Goal: Task Accomplishment & Management: Use online tool/utility

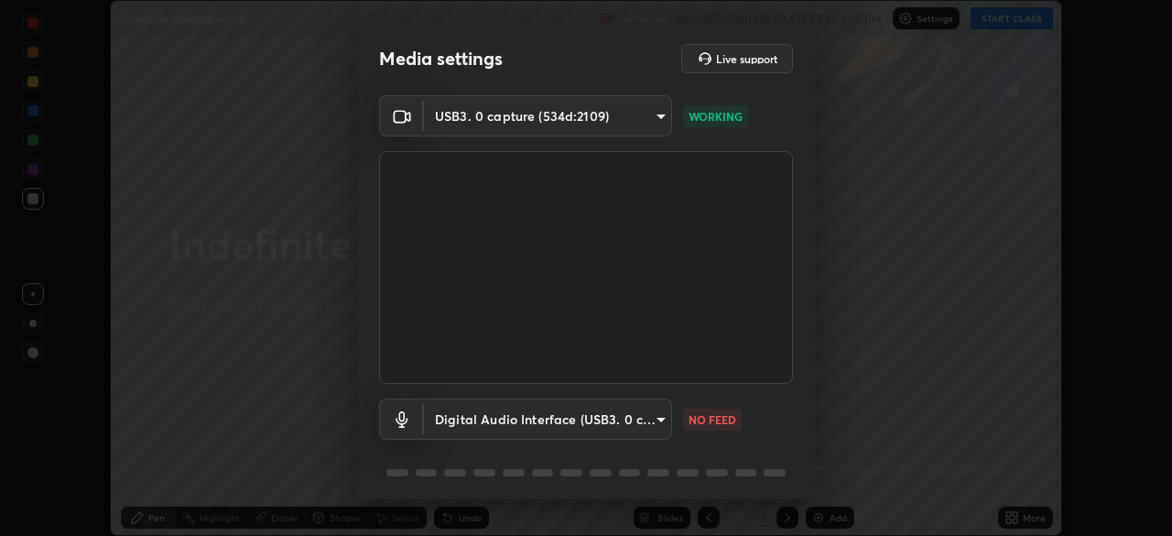
scroll to position [536, 1172]
click at [656, 420] on body "Erase all Indefinite Integration - 10 Recording WAS SCHEDULED TO START AT 5:25 …" at bounding box center [586, 268] width 1172 height 536
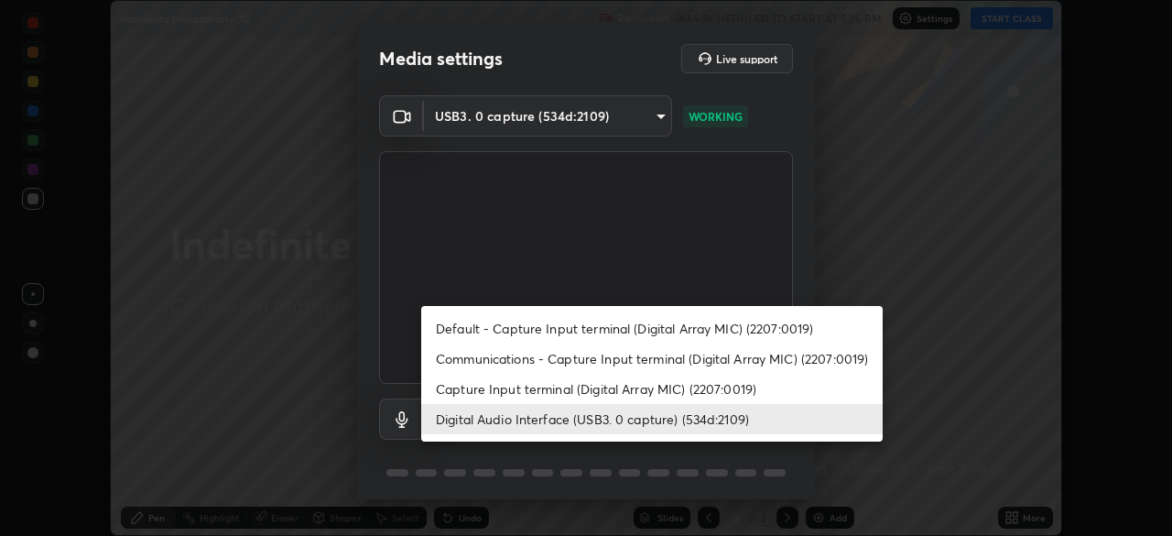
click at [672, 390] on li "Capture Input terminal (Digital Array MIC) (2207:0019)" at bounding box center [651, 389] width 461 height 30
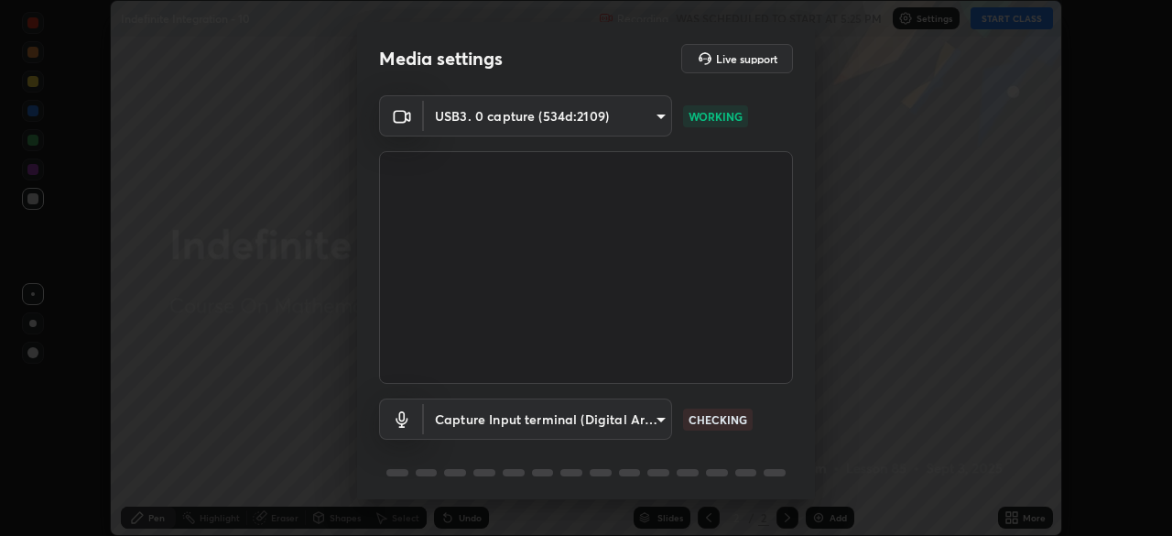
click at [657, 418] on body "Erase all Indefinite Integration - 10 Recording WAS SCHEDULED TO START AT 5:25 …" at bounding box center [586, 268] width 1172 height 536
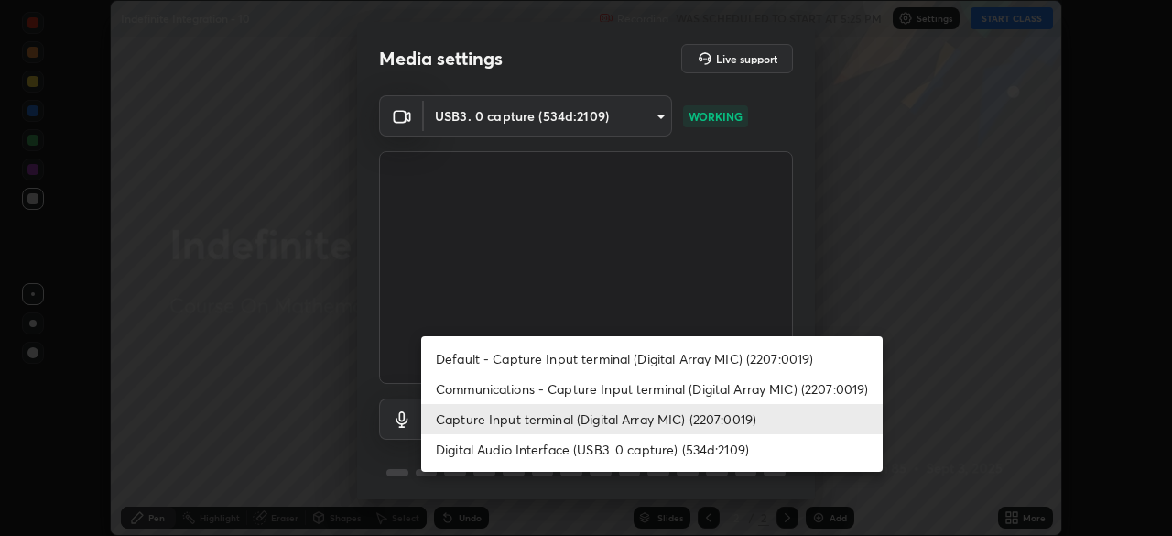
click at [661, 449] on li "Digital Audio Interface (USB3. 0 capture) (534d:2109)" at bounding box center [651, 449] width 461 height 30
type input "a1042adff76ea4b5505a52ff3a0232de4086f7e529f4609d60403d5288817579"
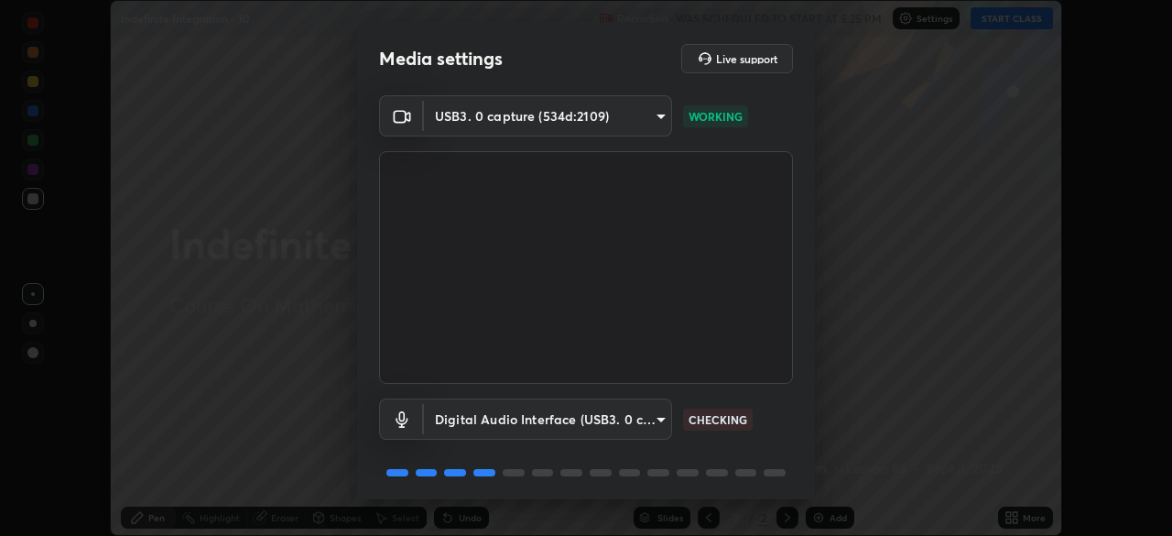
scroll to position [65, 0]
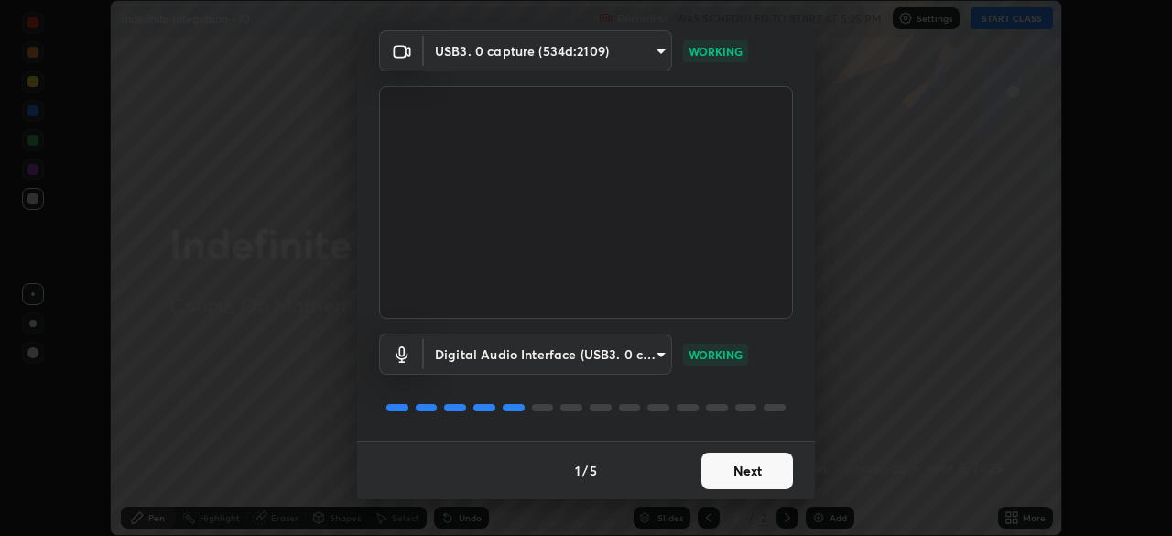
click at [753, 469] on button "Next" at bounding box center [747, 470] width 92 height 37
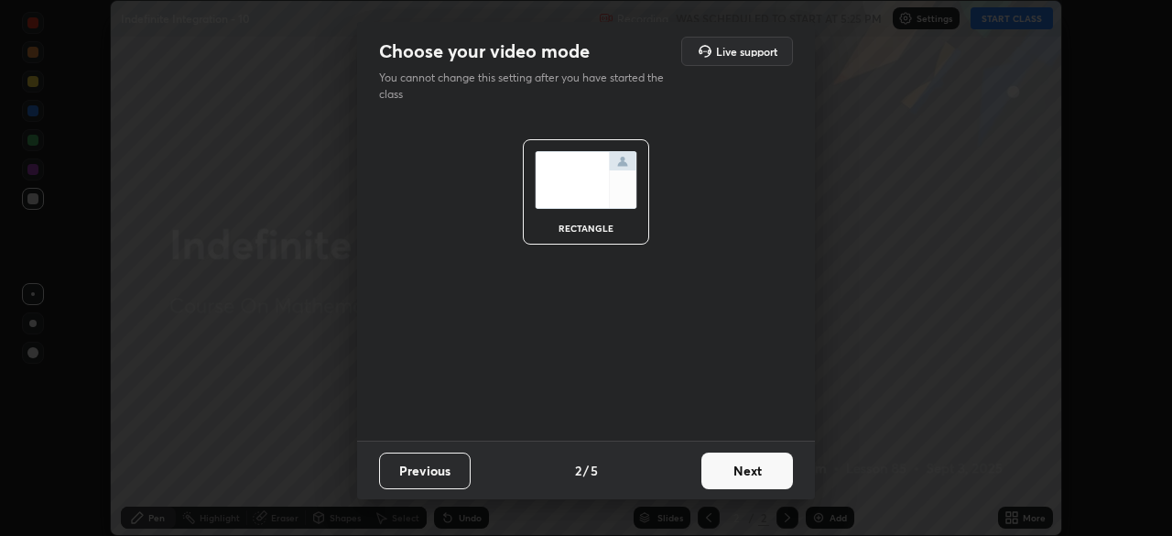
scroll to position [0, 0]
click at [757, 472] on button "Next" at bounding box center [747, 470] width 92 height 37
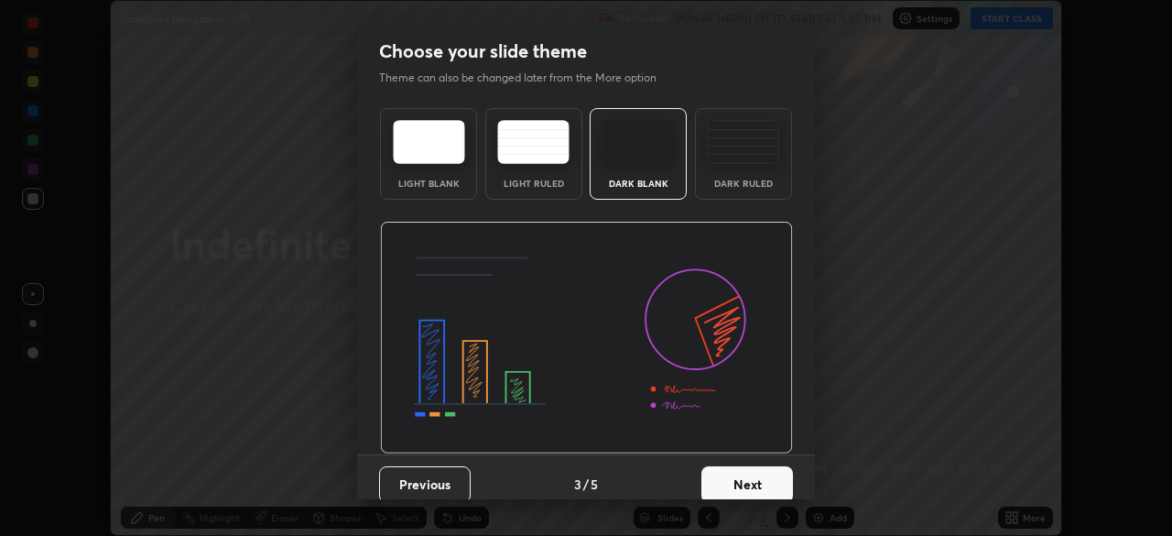
click at [762, 476] on button "Next" at bounding box center [747, 484] width 92 height 37
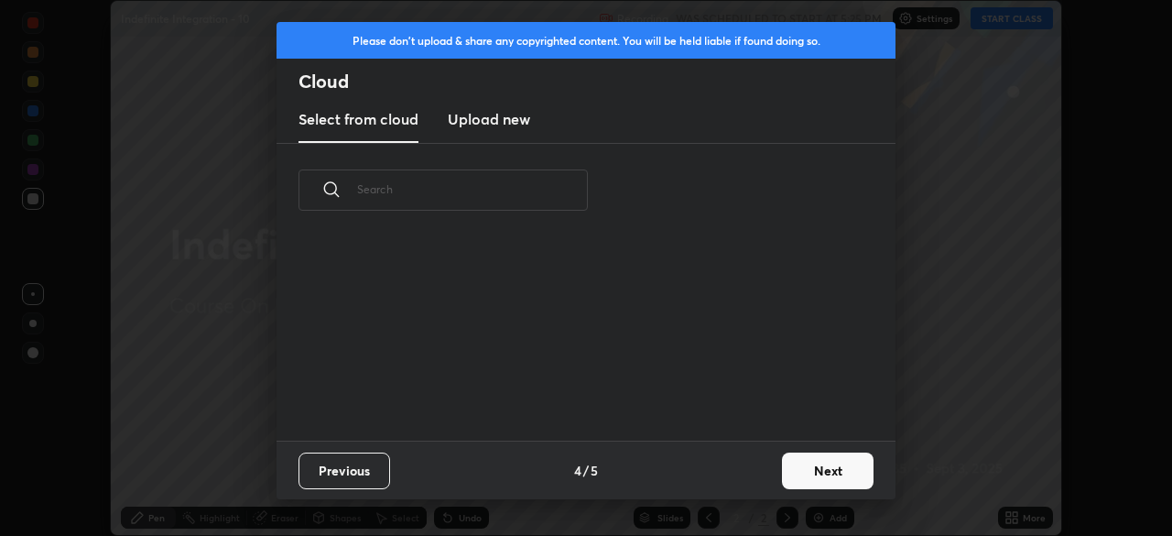
click at [784, 476] on button "Next" at bounding box center [828, 470] width 92 height 37
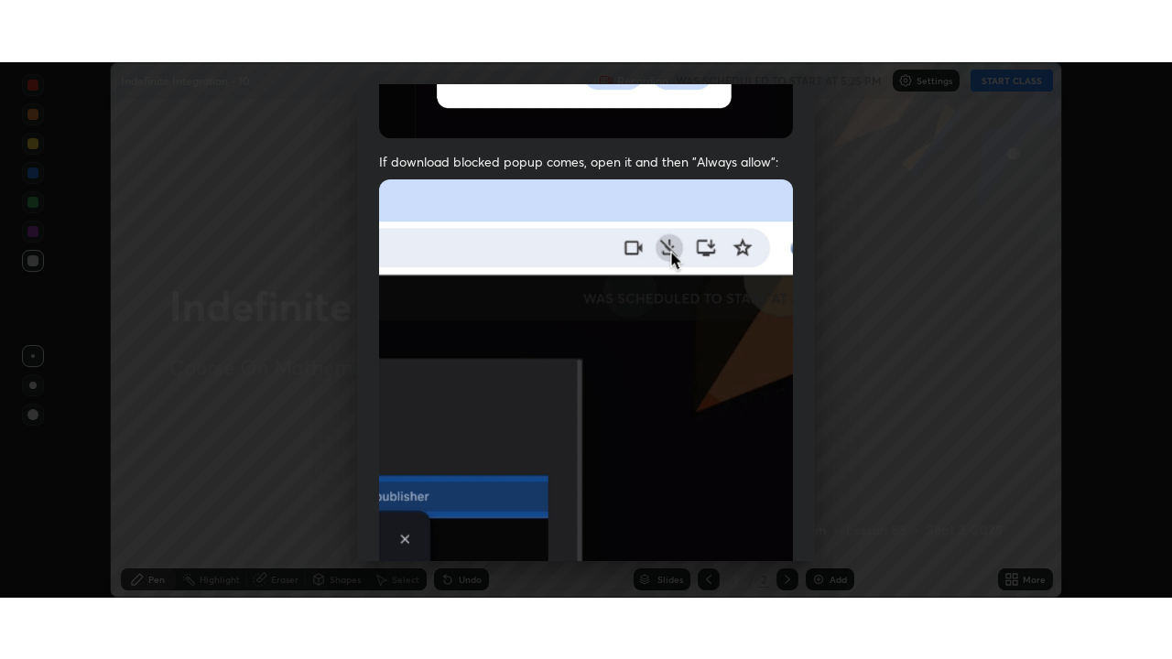
scroll to position [439, 0]
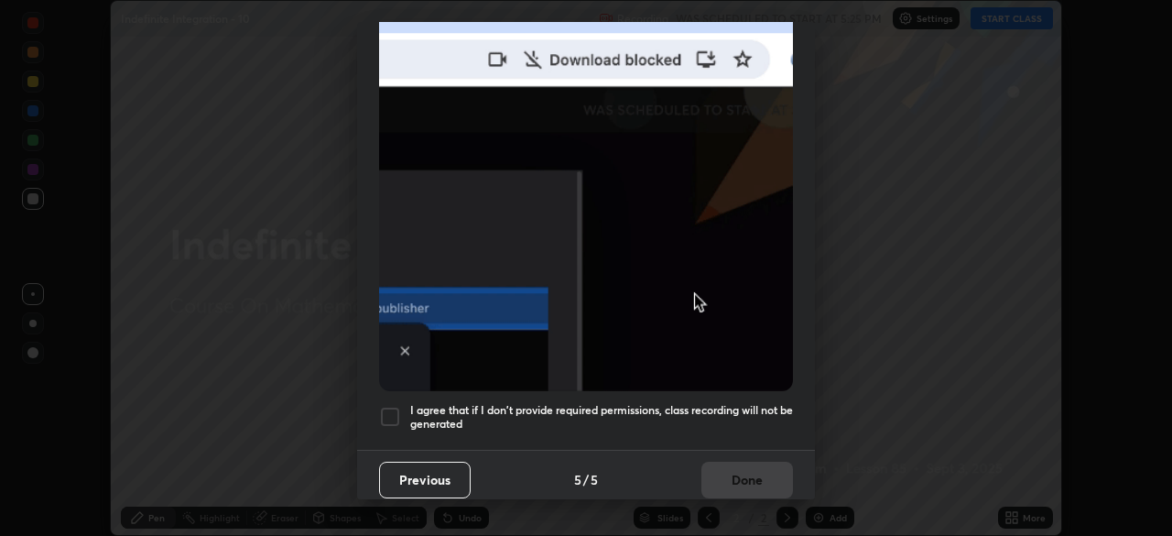
click at [627, 420] on h5 "I agree that if I don't provide required permissions, class recording will not …" at bounding box center [601, 417] width 383 height 28
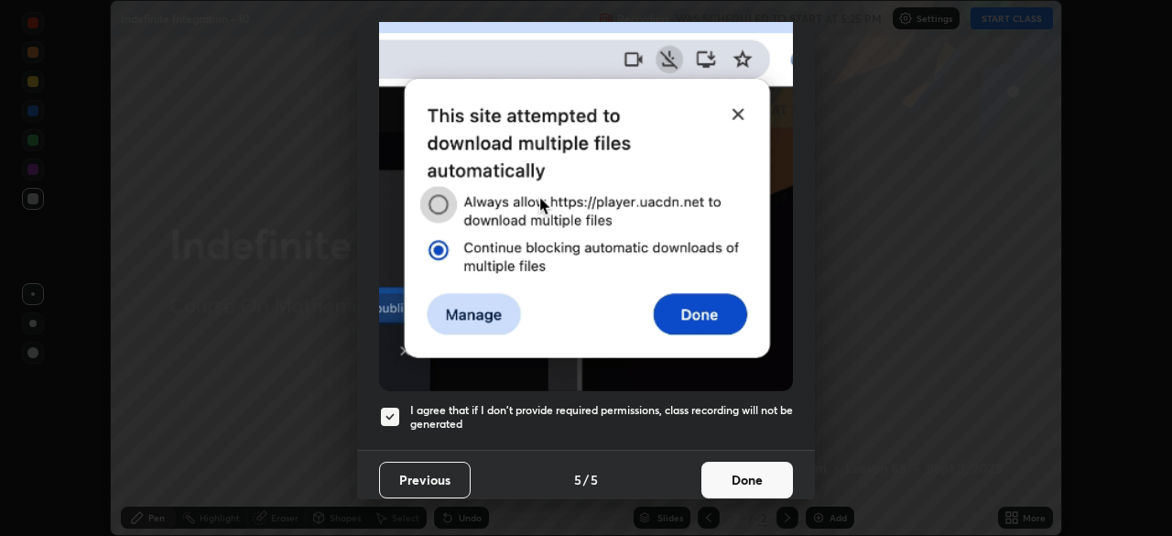
click at [713, 486] on button "Done" at bounding box center [747, 479] width 92 height 37
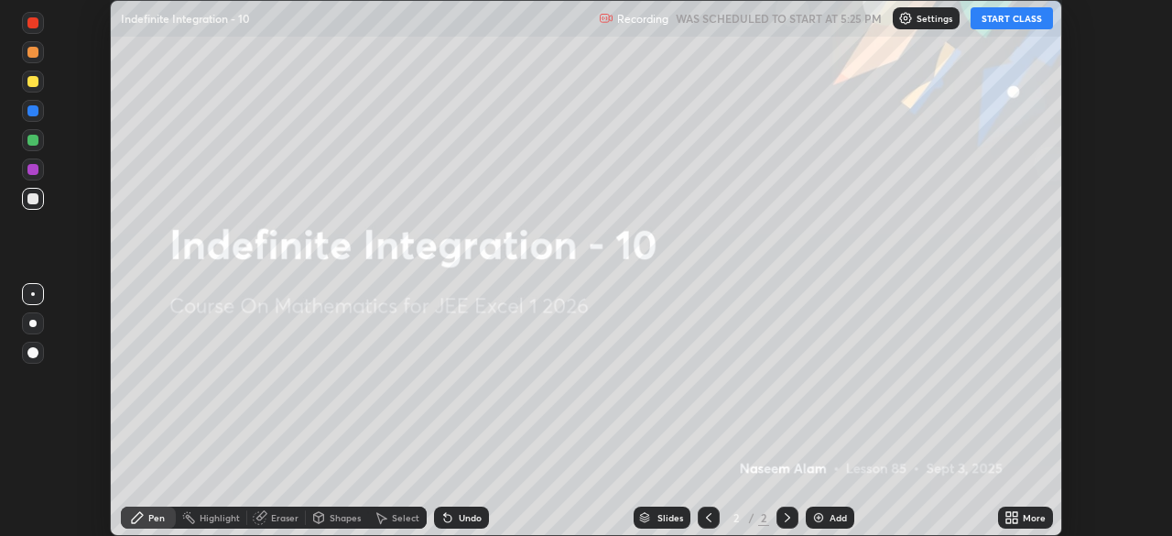
click at [1008, 520] on icon at bounding box center [1008, 520] width 5 height 5
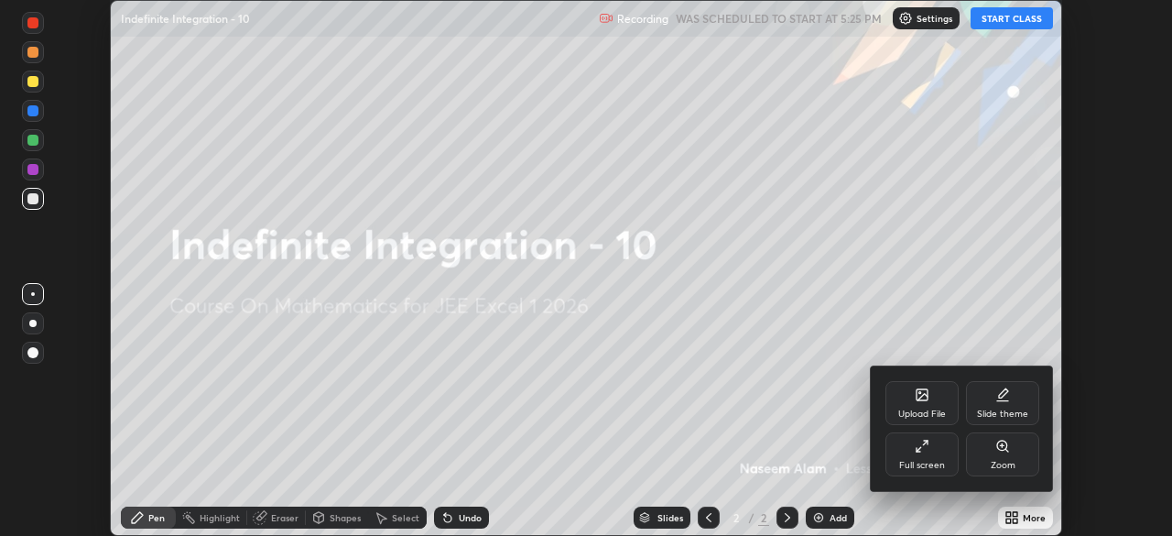
click at [932, 453] on div "Full screen" at bounding box center [921, 454] width 73 height 44
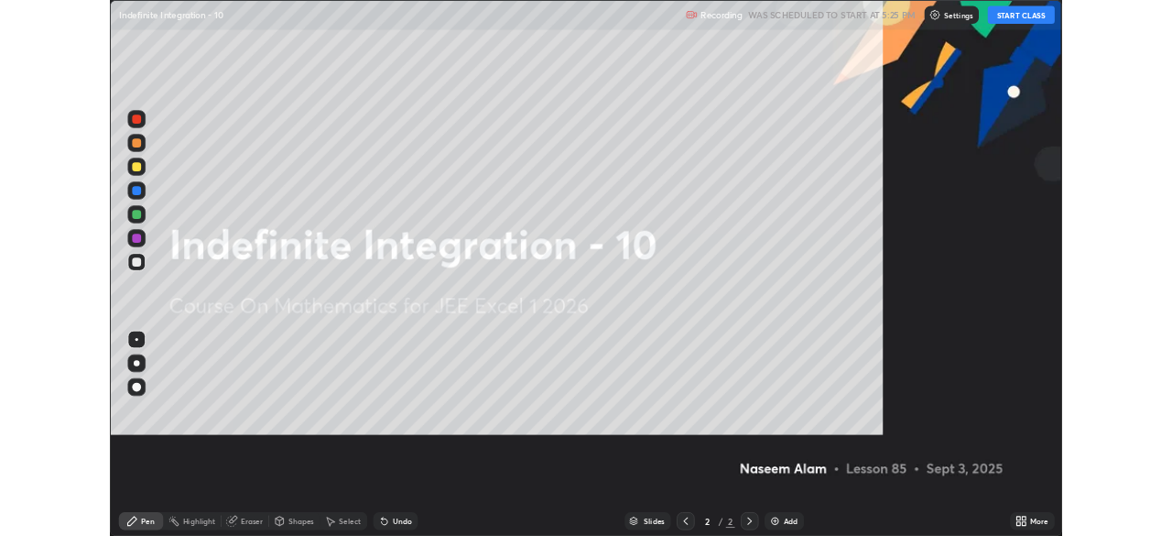
scroll to position [659, 1172]
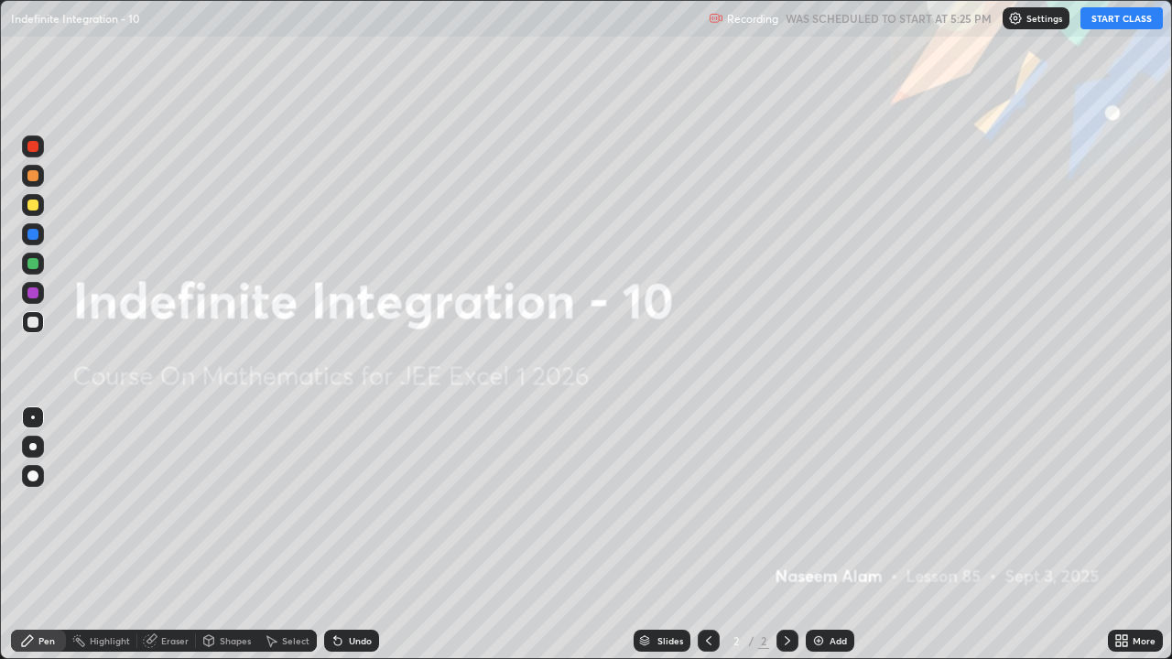
click at [1100, 17] on button "START CLASS" at bounding box center [1121, 18] width 82 height 22
click at [821, 535] on img at bounding box center [818, 641] width 15 height 15
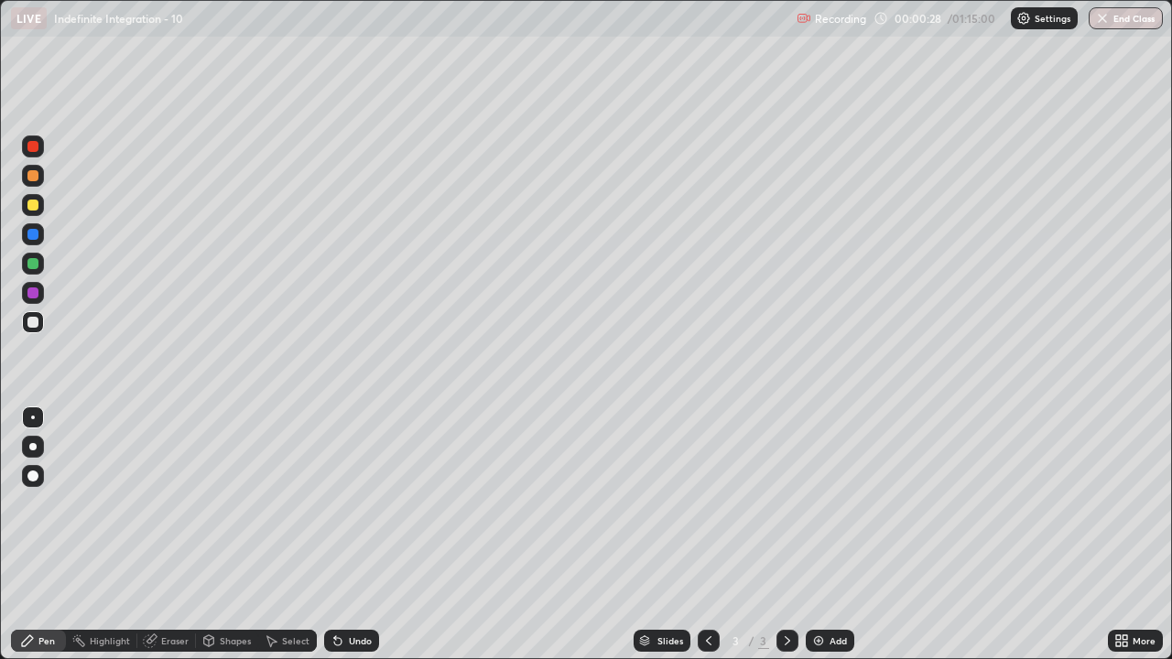
click at [342, 535] on icon at bounding box center [338, 641] width 15 height 15
click at [293, 535] on div "Select" at bounding box center [295, 640] width 27 height 9
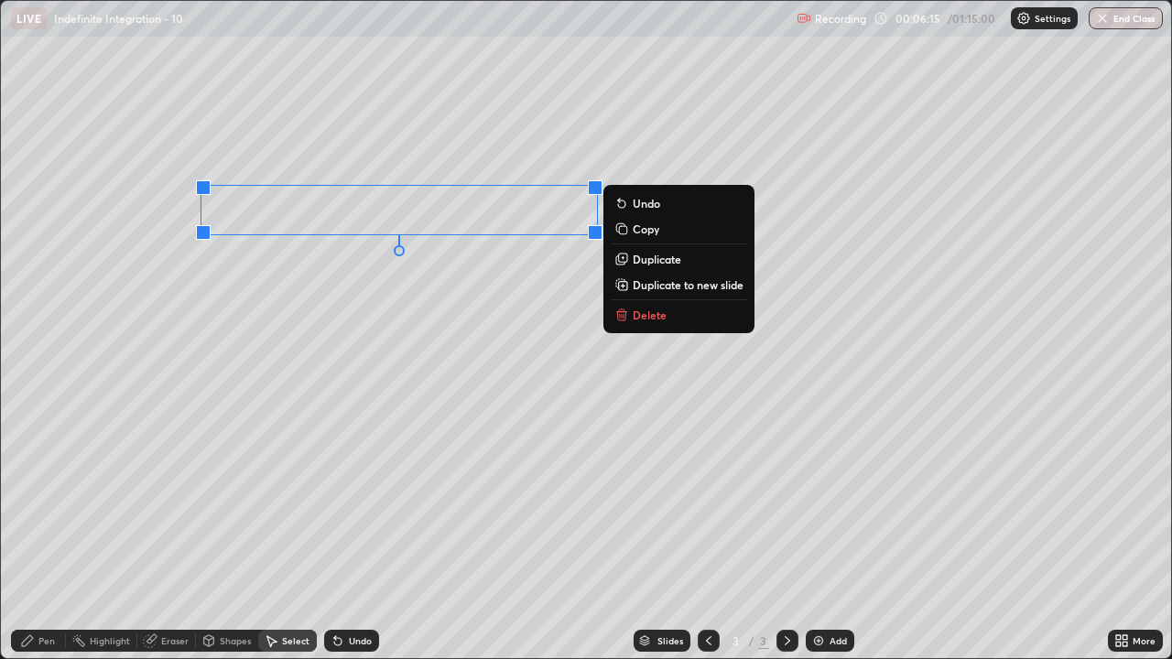
click at [639, 315] on p "Delete" at bounding box center [650, 315] width 34 height 15
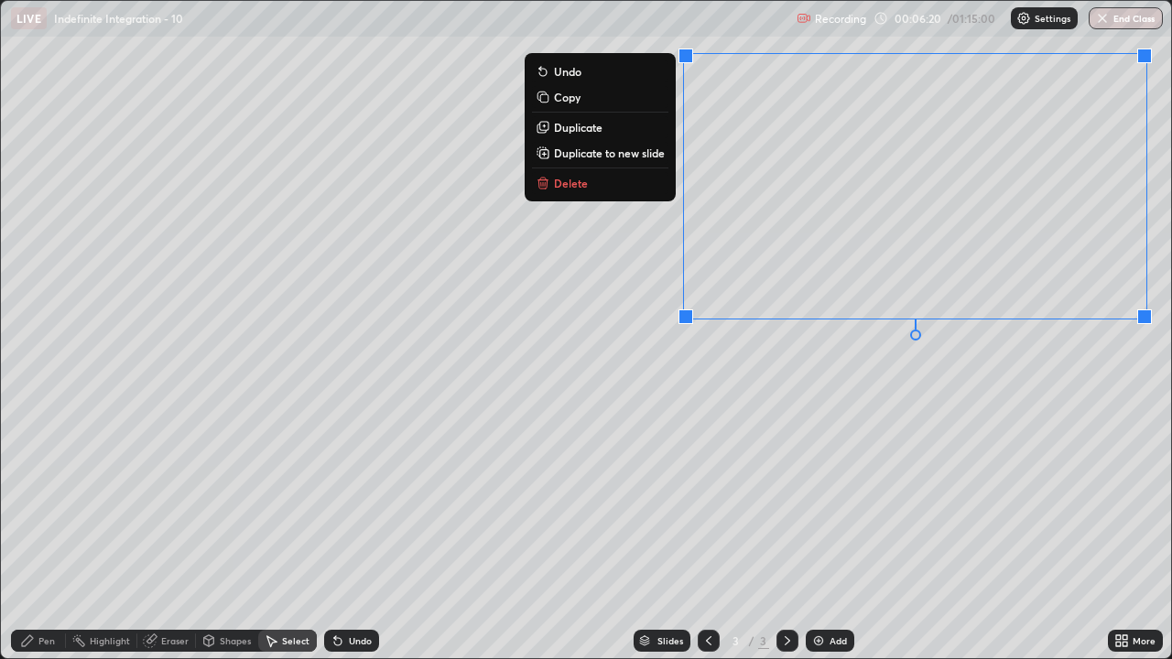
click at [575, 190] on p "Delete" at bounding box center [571, 183] width 34 height 15
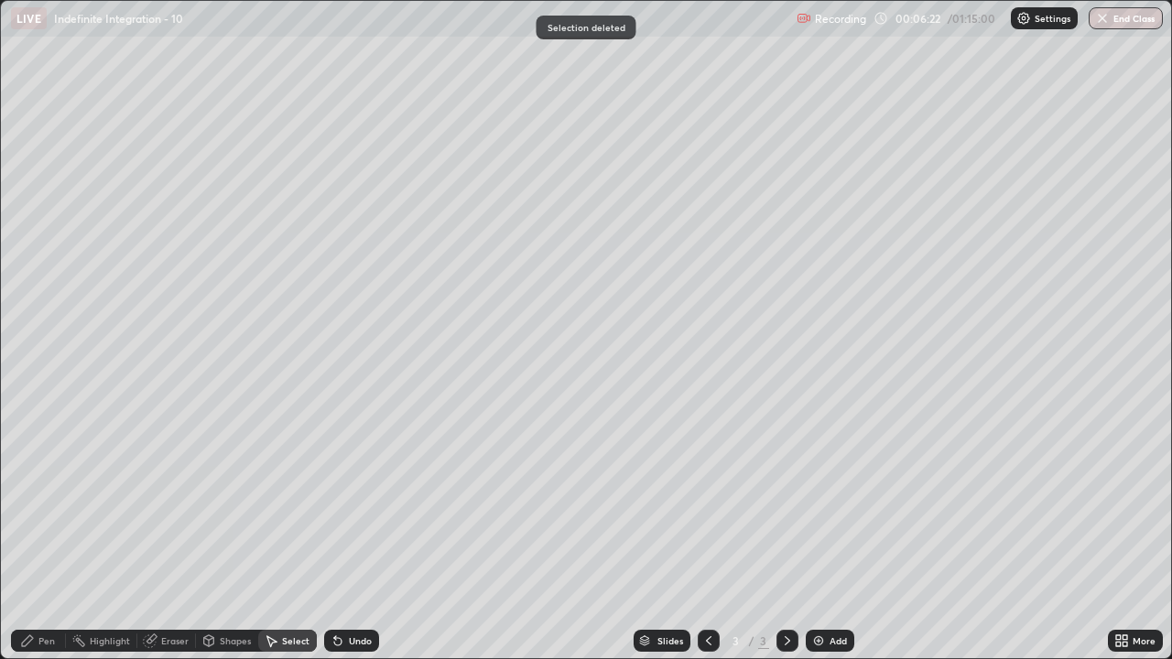
click at [38, 535] on div "Pen" at bounding box center [46, 640] width 16 height 9
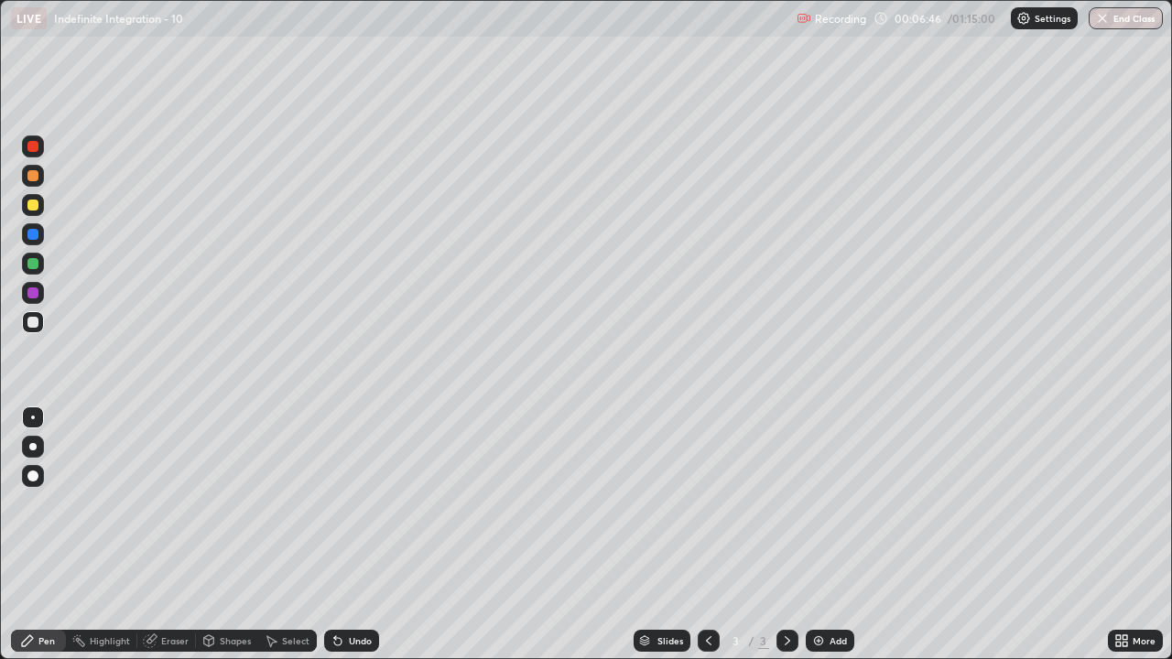
click at [167, 535] on div "Eraser" at bounding box center [174, 640] width 27 height 9
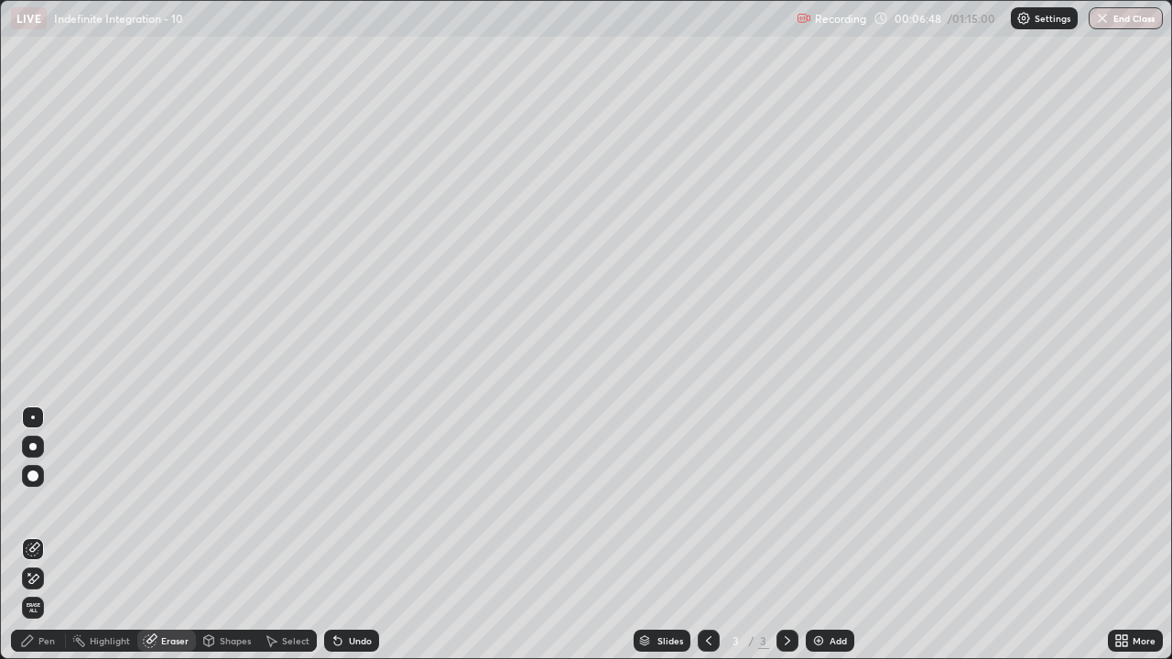
click at [34, 535] on icon at bounding box center [27, 641] width 15 height 15
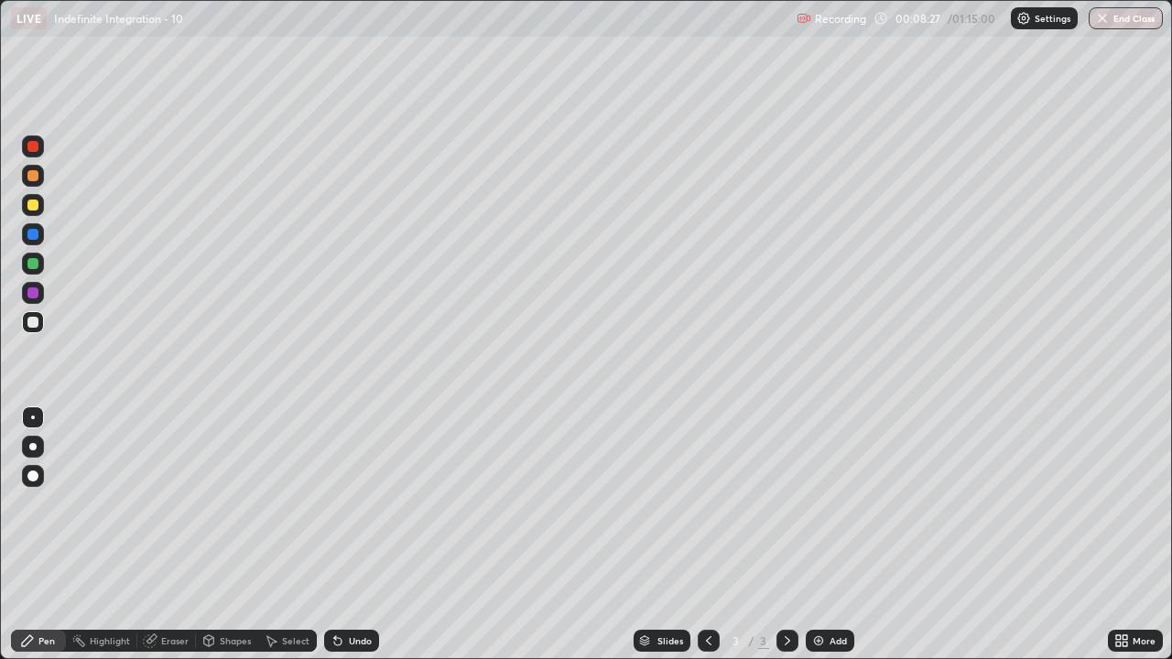
click at [355, 535] on div "Undo" at bounding box center [360, 640] width 23 height 9
click at [818, 535] on img at bounding box center [818, 641] width 15 height 15
click at [35, 203] on div at bounding box center [32, 205] width 11 height 11
click at [37, 324] on div at bounding box center [32, 322] width 11 height 11
click at [40, 202] on div at bounding box center [33, 205] width 22 height 22
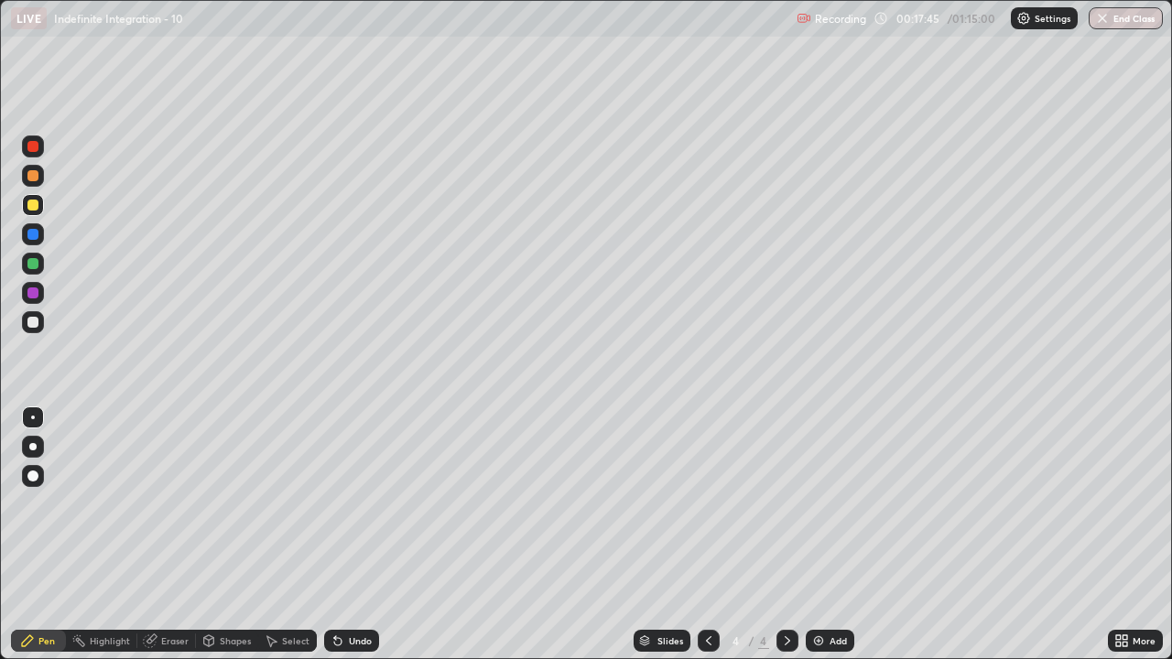
click at [35, 325] on div at bounding box center [32, 322] width 11 height 11
click at [343, 535] on div "Undo" at bounding box center [351, 641] width 55 height 22
click at [349, 535] on div "Undo" at bounding box center [360, 640] width 23 height 9
click at [354, 535] on div "Undo" at bounding box center [360, 640] width 23 height 9
click at [40, 207] on div at bounding box center [33, 205] width 22 height 22
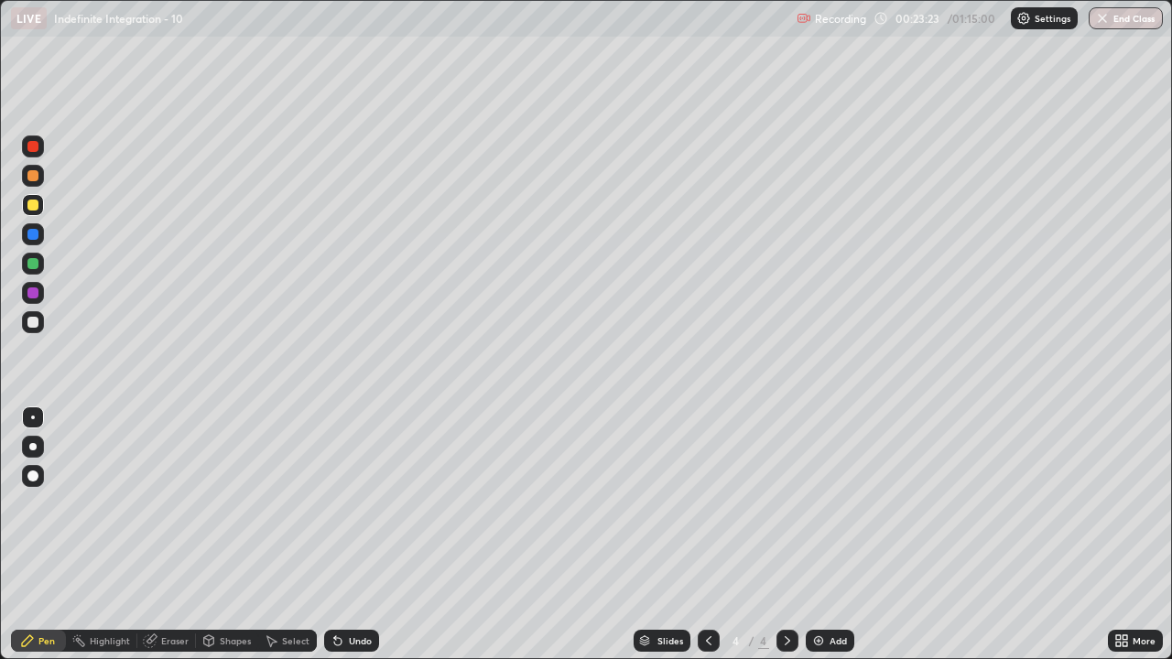
click at [34, 322] on div at bounding box center [32, 322] width 11 height 11
click at [822, 535] on img at bounding box center [818, 641] width 15 height 15
click at [1118, 535] on icon at bounding box center [1118, 637] width 5 height 5
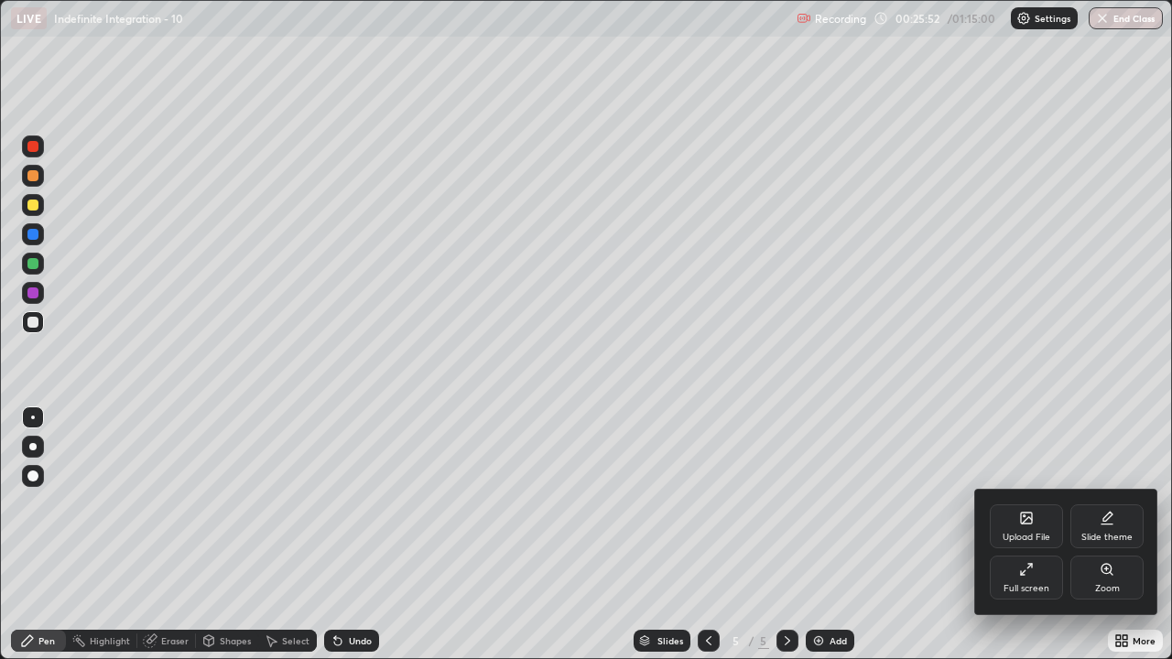
click at [1031, 535] on icon at bounding box center [1029, 566] width 5 height 5
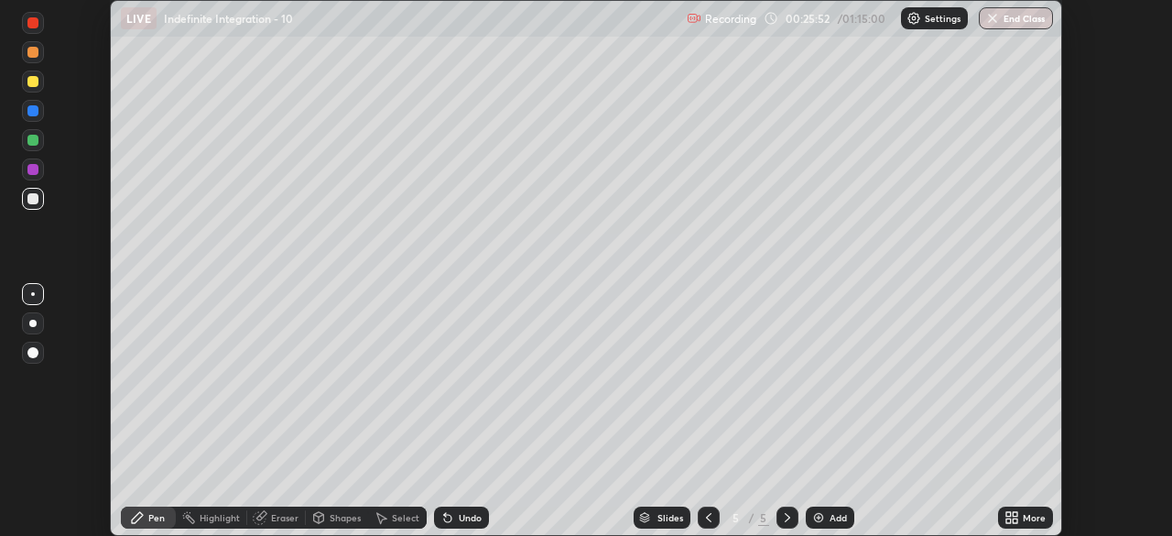
scroll to position [91020, 90383]
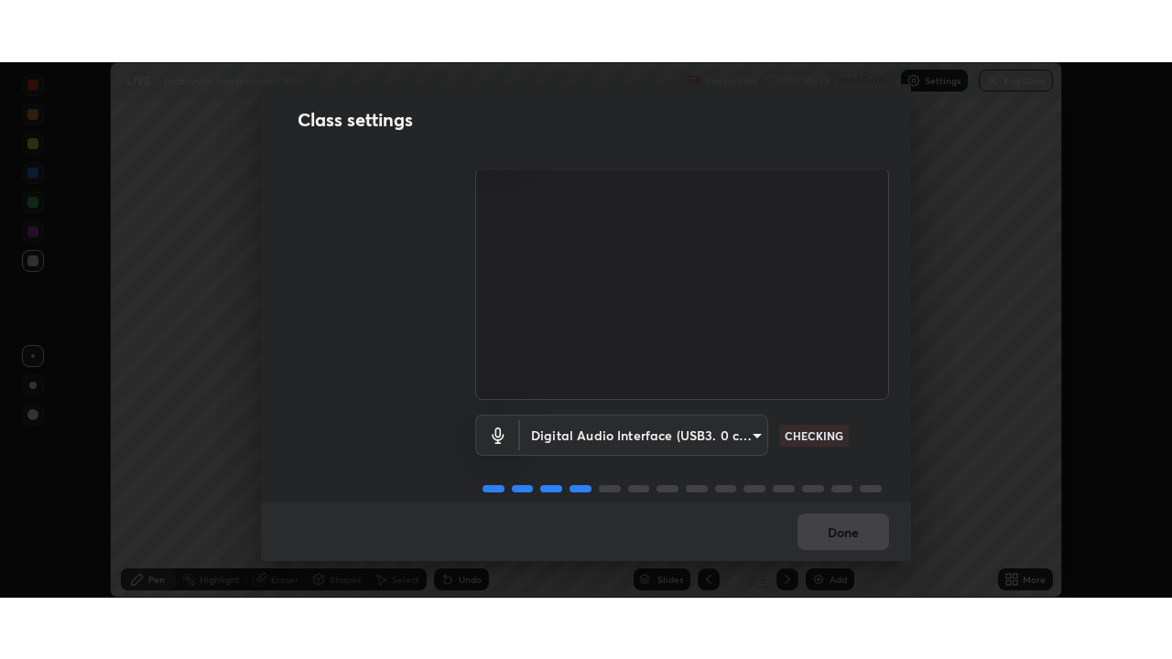
scroll to position [83, 0]
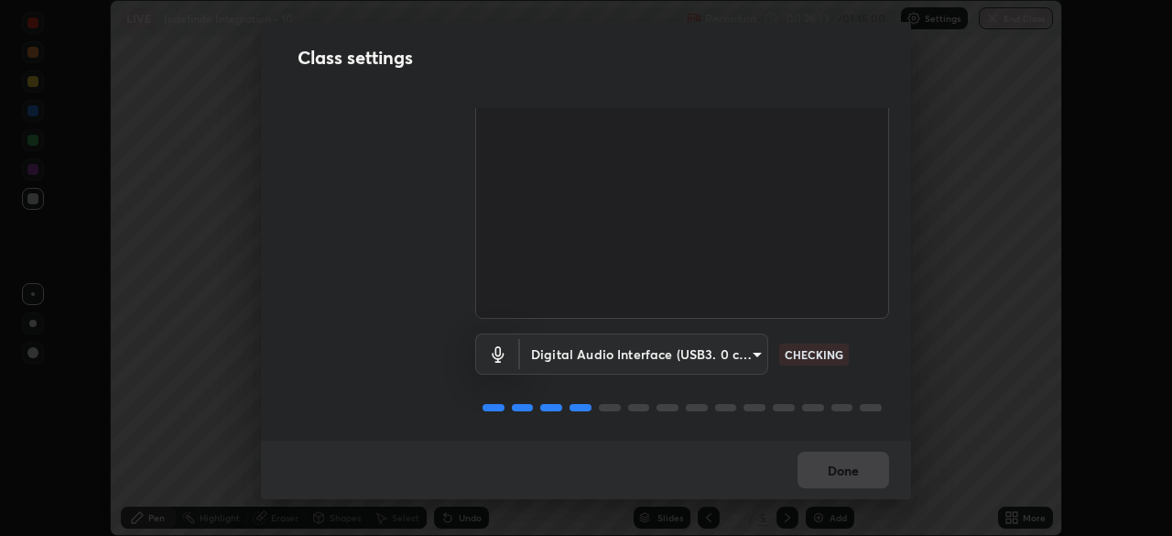
click at [744, 350] on body "Erase all LIVE Indefinite Integration - 10 Recording 00:26:13 / 01:15:00 Settin…" at bounding box center [586, 268] width 1172 height 536
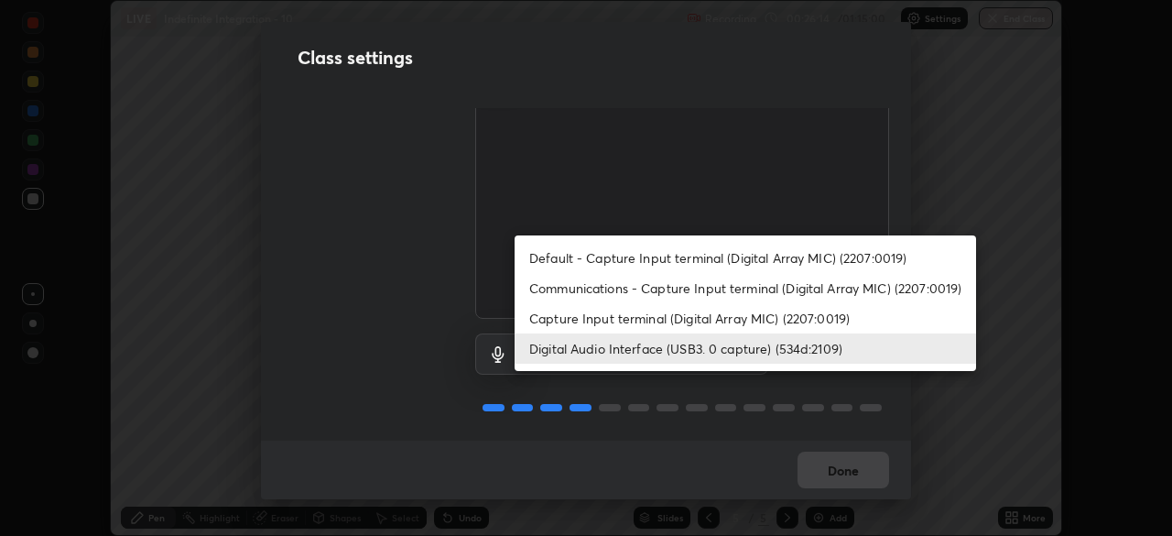
click at [741, 316] on li "Capture Input terminal (Digital Array MIC) (2207:0019)" at bounding box center [745, 318] width 461 height 30
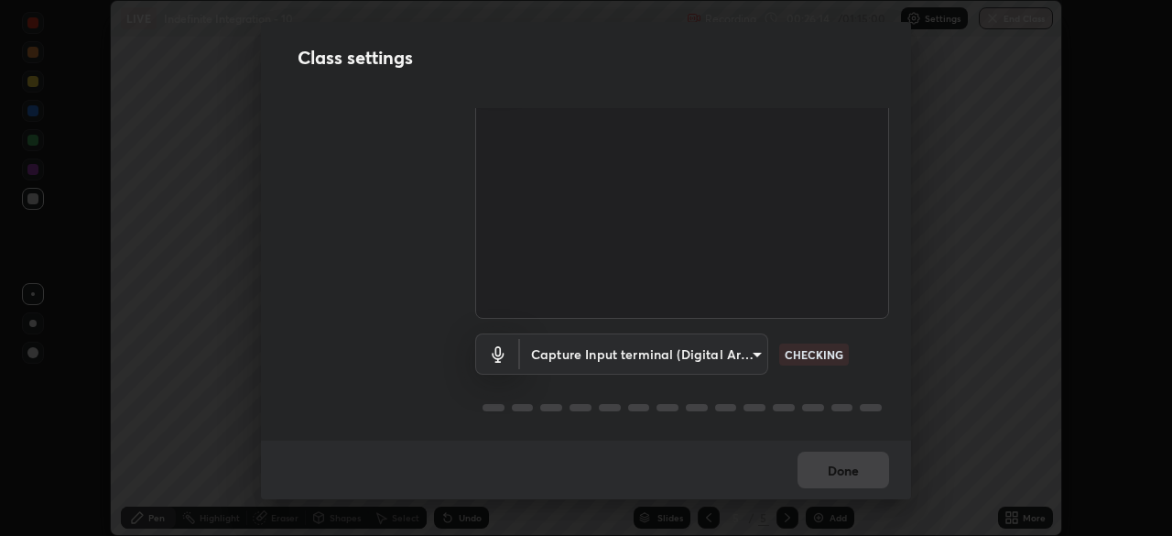
click at [734, 356] on body "Erase all LIVE Indefinite Integration - 10 Recording 00:26:14 / 01:15:00 Settin…" at bounding box center [586, 268] width 1172 height 536
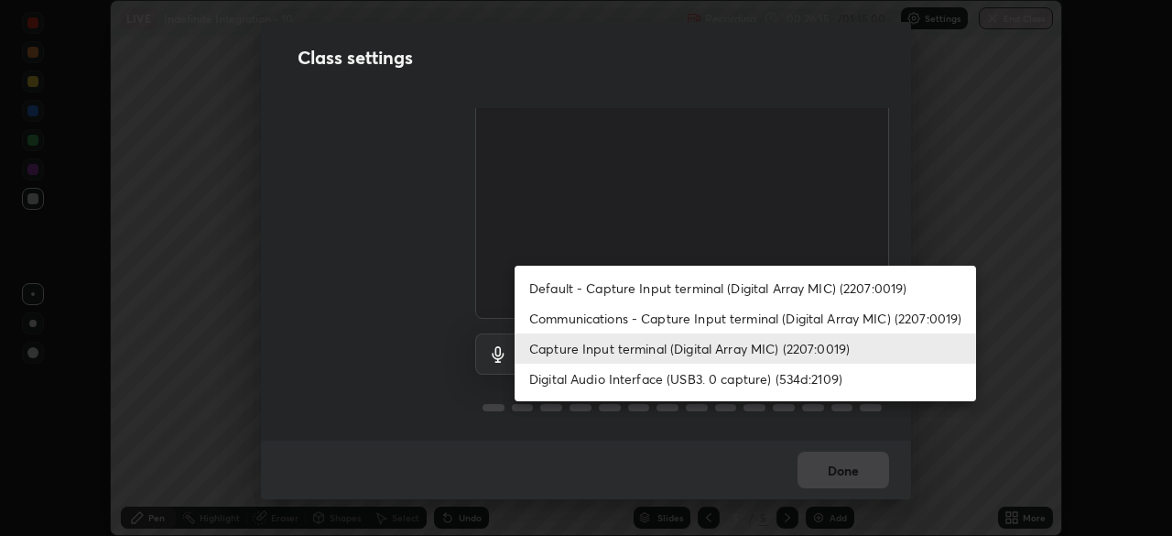
click at [727, 380] on li "Digital Audio Interface (USB3. 0 capture) (534d:2109)" at bounding box center [745, 378] width 461 height 30
type input "a1042adff76ea4b5505a52ff3a0232de4086f7e529f4609d60403d5288817579"
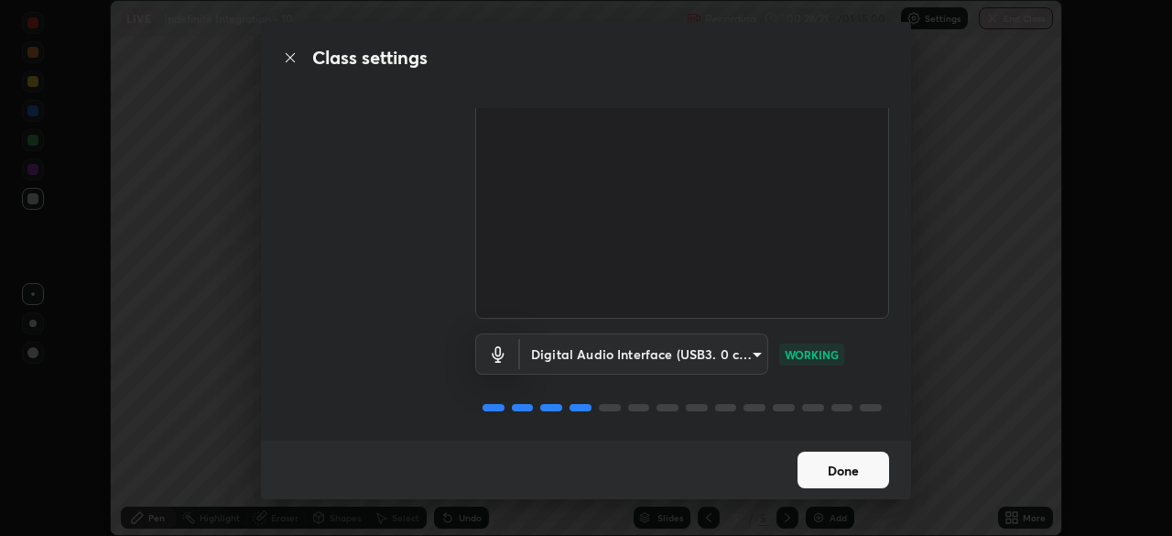
click at [859, 467] on button "Done" at bounding box center [843, 469] width 92 height 37
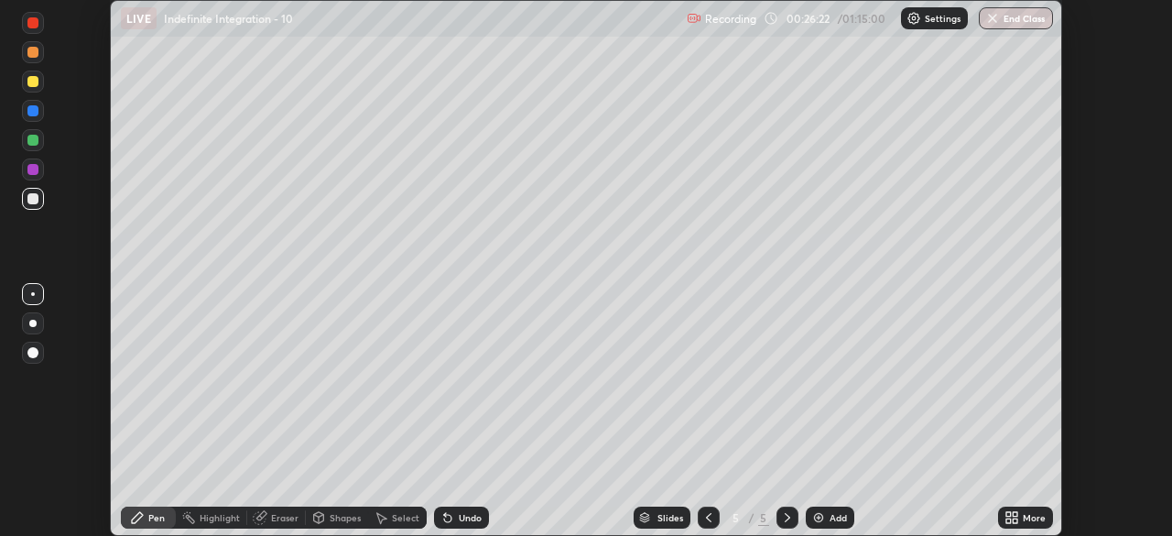
click at [1013, 515] on icon at bounding box center [1015, 514] width 5 height 5
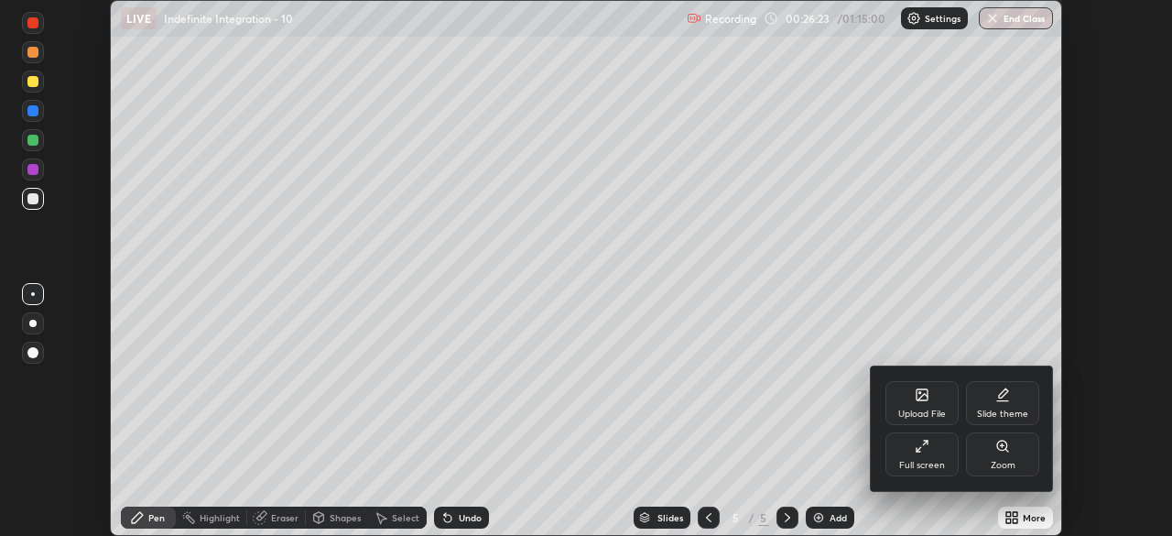
click at [941, 451] on div "Full screen" at bounding box center [921, 454] width 73 height 44
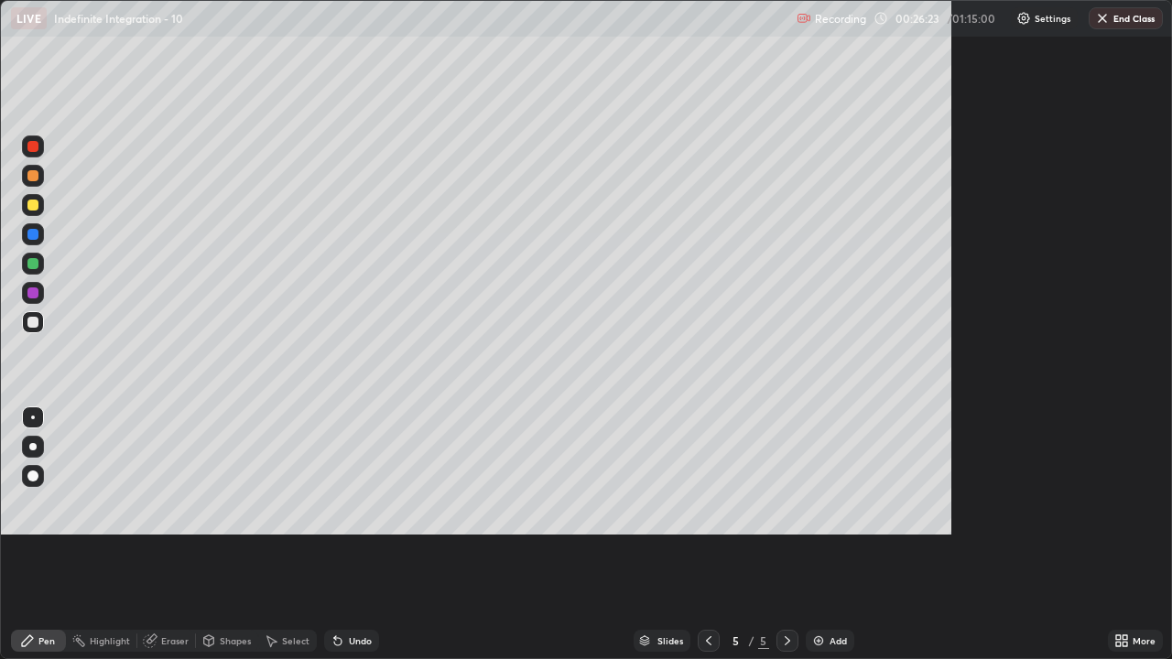
scroll to position [659, 1172]
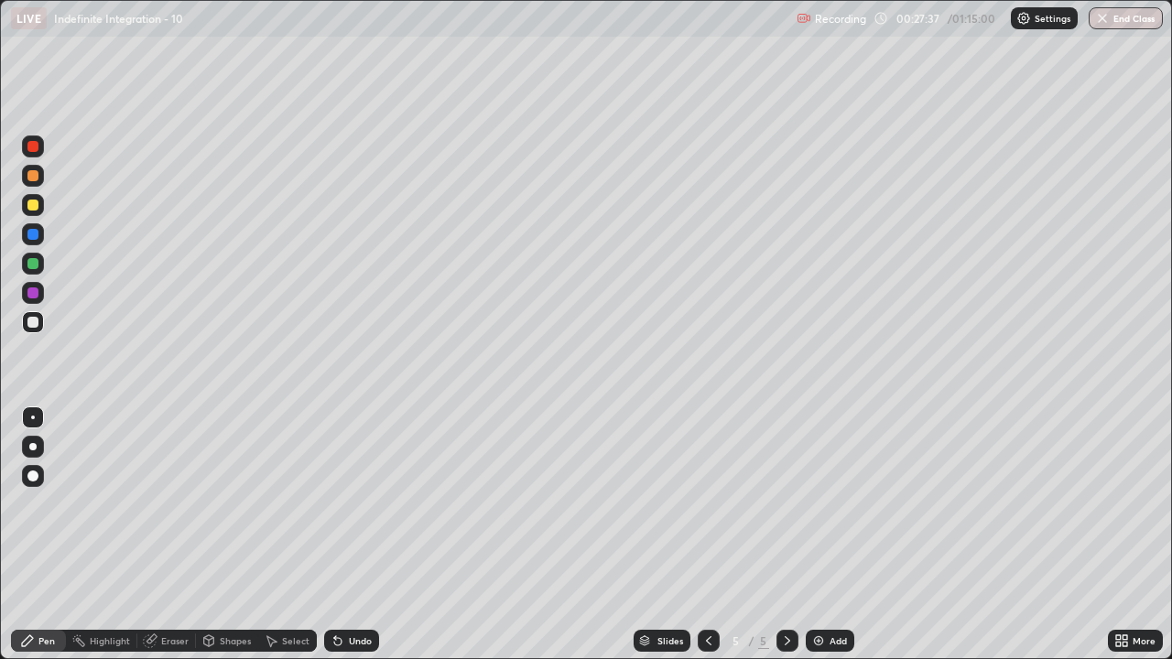
click at [355, 535] on div "Undo" at bounding box center [360, 640] width 23 height 9
click at [360, 535] on div "Undo" at bounding box center [360, 640] width 23 height 9
click at [285, 535] on div "Select" at bounding box center [295, 640] width 27 height 9
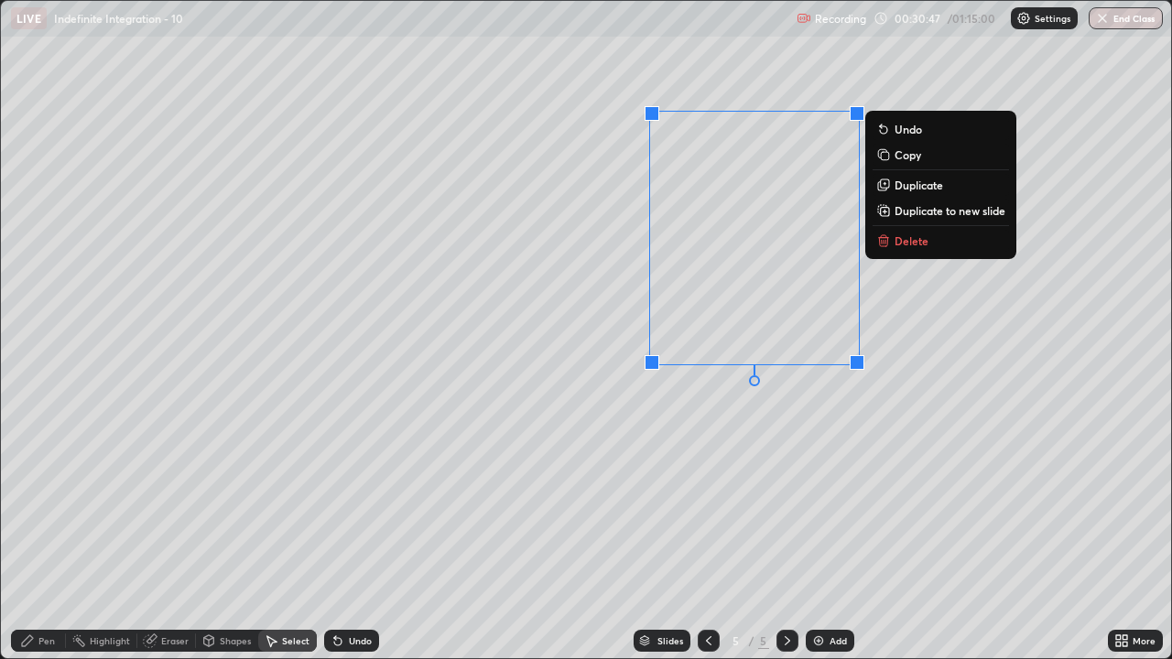
click at [896, 244] on p "Delete" at bounding box center [911, 240] width 34 height 15
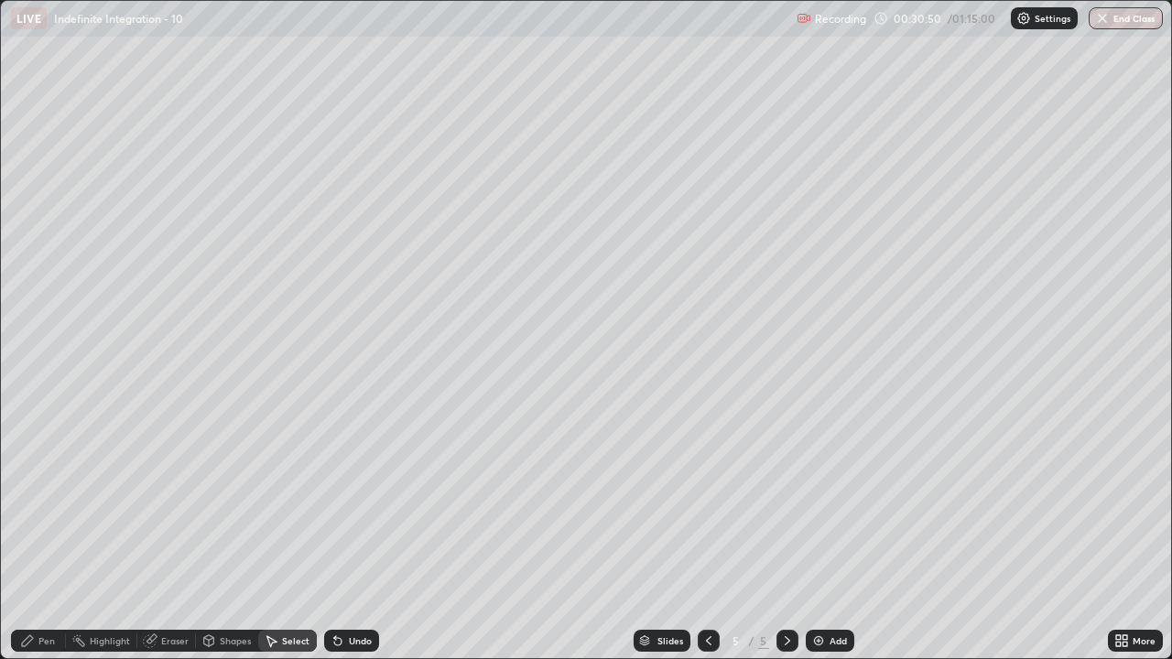
click at [40, 535] on div "Pen" at bounding box center [38, 641] width 55 height 22
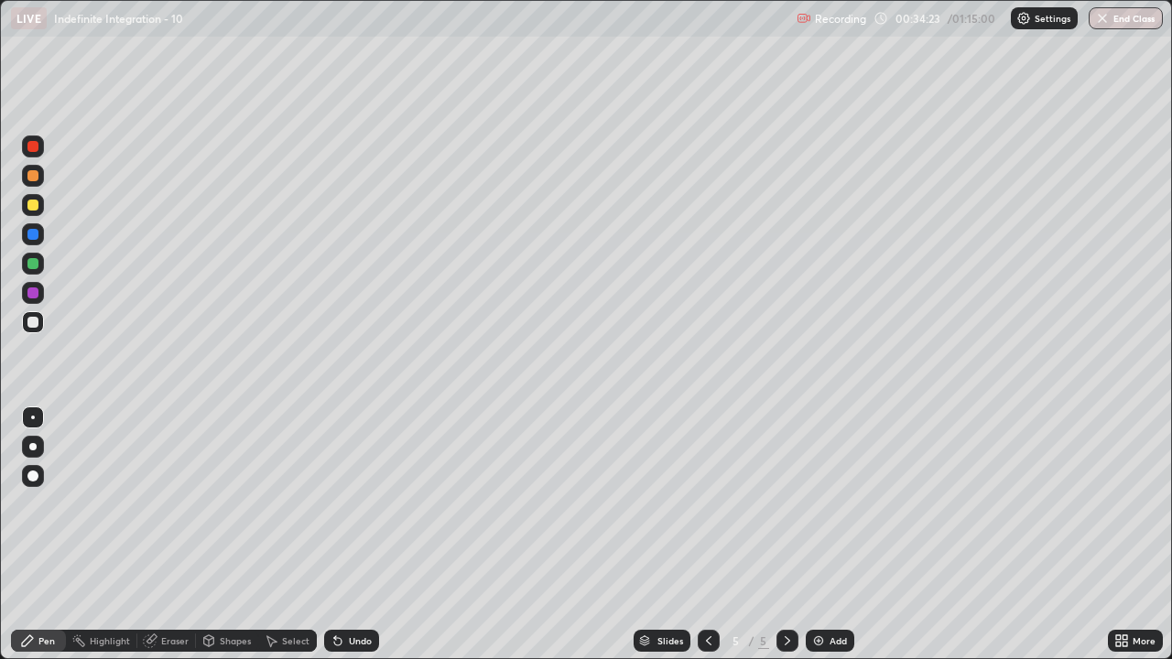
click at [283, 535] on div "Select" at bounding box center [295, 640] width 27 height 9
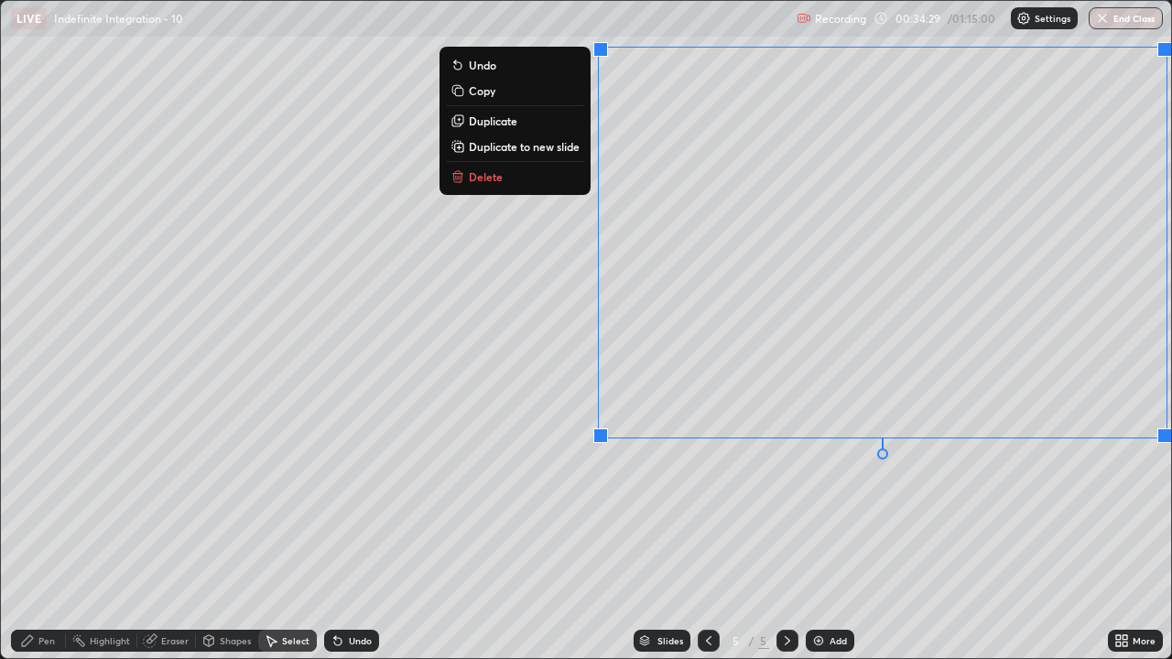
click at [524, 152] on p "Duplicate to new slide" at bounding box center [524, 146] width 111 height 15
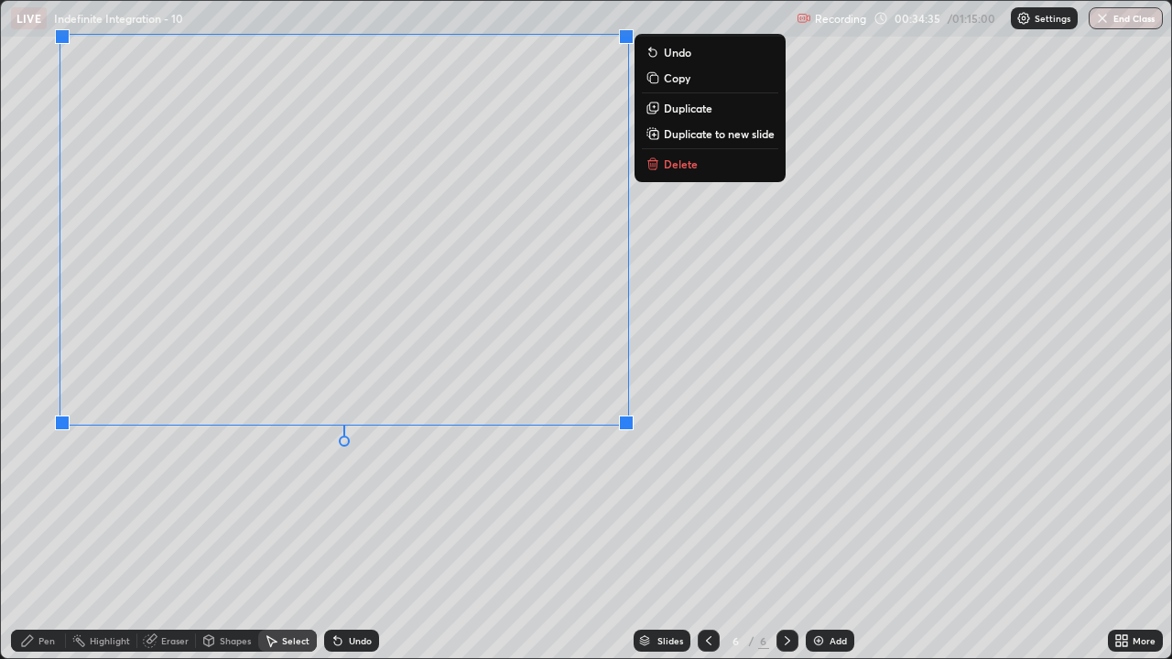
click at [39, 535] on div "Pen" at bounding box center [46, 640] width 16 height 9
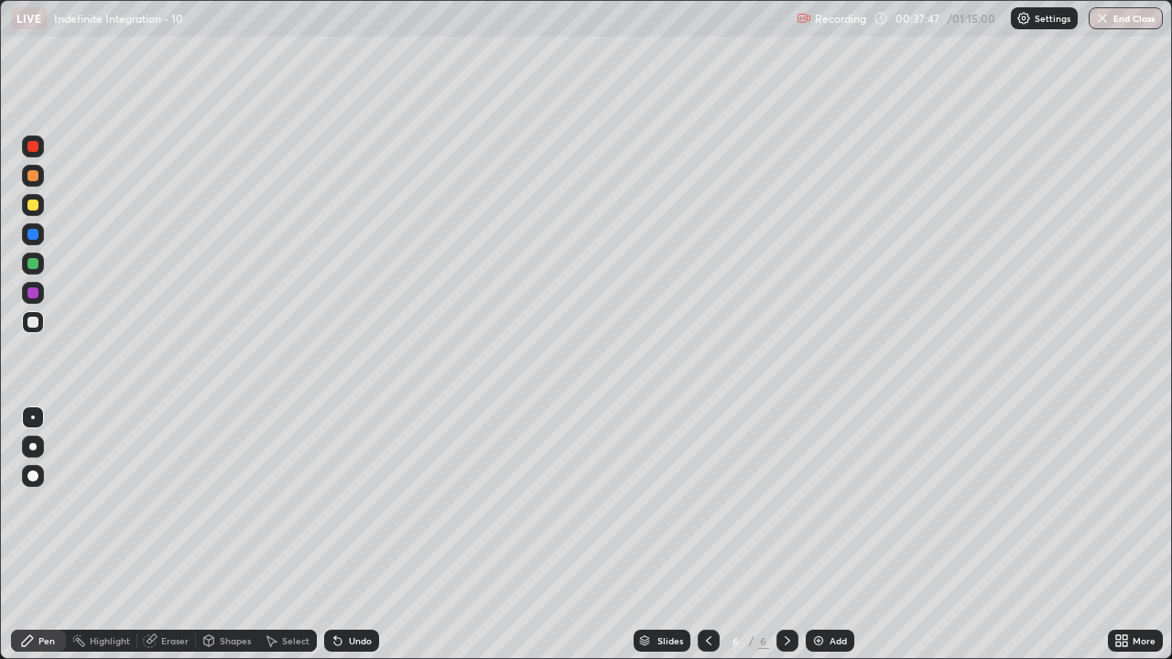
click at [165, 535] on div "Eraser" at bounding box center [174, 640] width 27 height 9
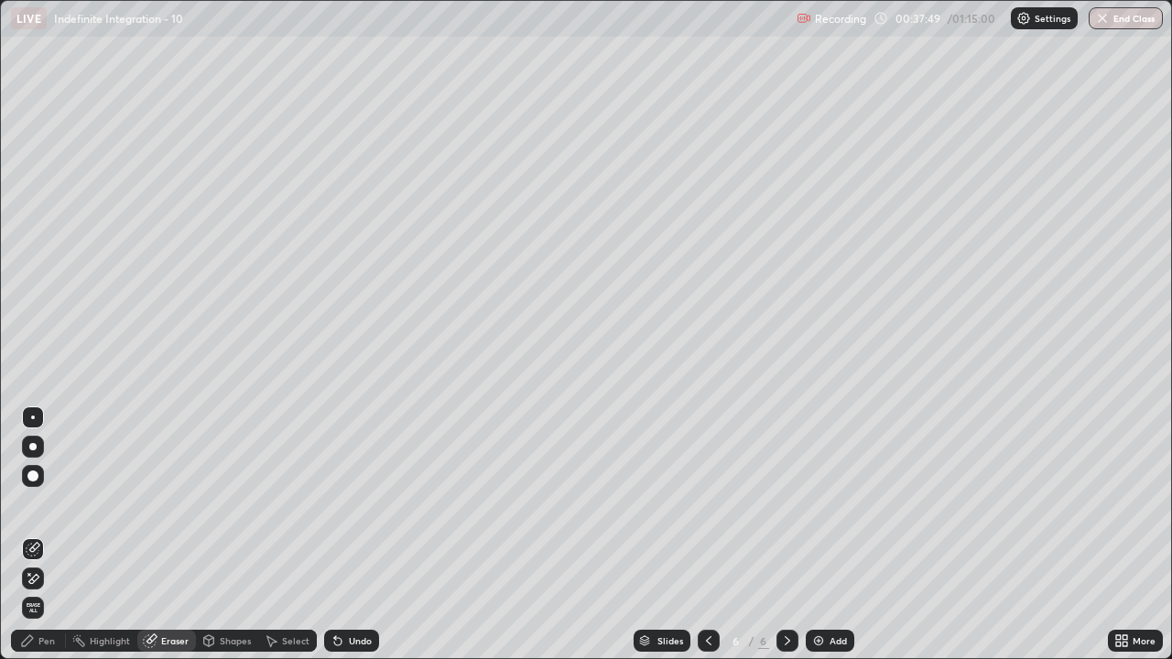
click at [28, 535] on icon at bounding box center [27, 641] width 15 height 15
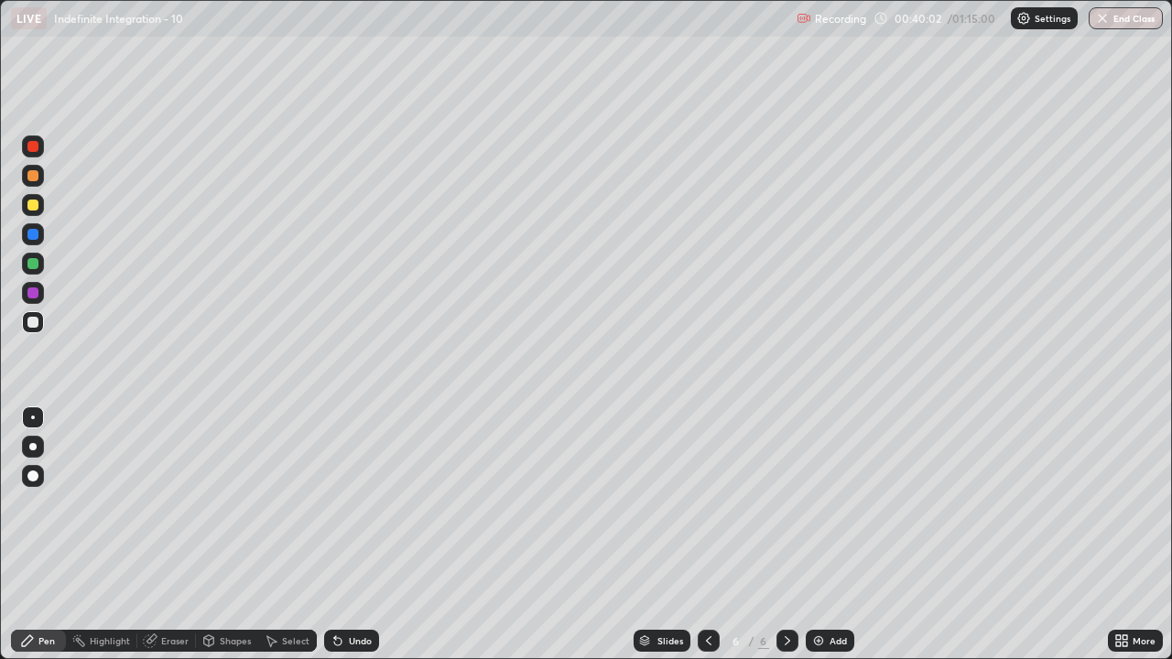
click at [38, 206] on div at bounding box center [32, 205] width 11 height 11
click at [37, 320] on div at bounding box center [32, 322] width 11 height 11
click at [38, 197] on div at bounding box center [33, 205] width 22 height 22
click at [38, 320] on div at bounding box center [32, 322] width 11 height 11
click at [829, 535] on div "Add" at bounding box center [837, 640] width 17 height 9
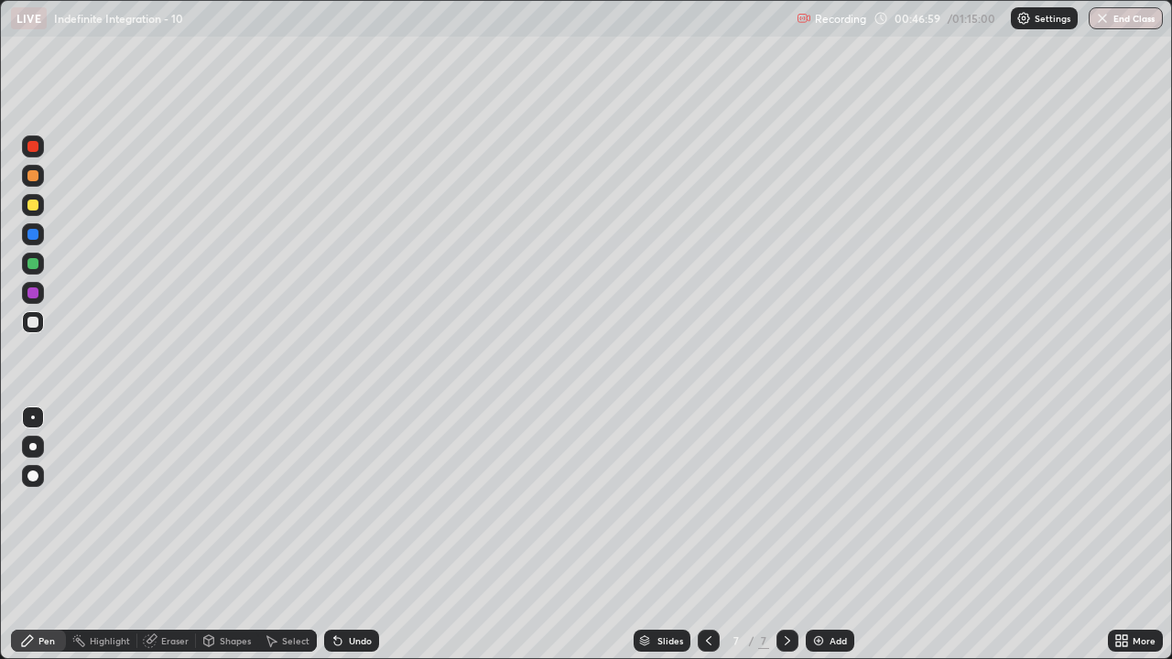
click at [359, 535] on div "Undo" at bounding box center [360, 640] width 23 height 9
click at [358, 535] on div "Undo" at bounding box center [360, 640] width 23 height 9
click at [355, 535] on div "Undo" at bounding box center [360, 640] width 23 height 9
click at [349, 535] on div "Undo" at bounding box center [360, 640] width 23 height 9
click at [342, 535] on icon at bounding box center [338, 641] width 15 height 15
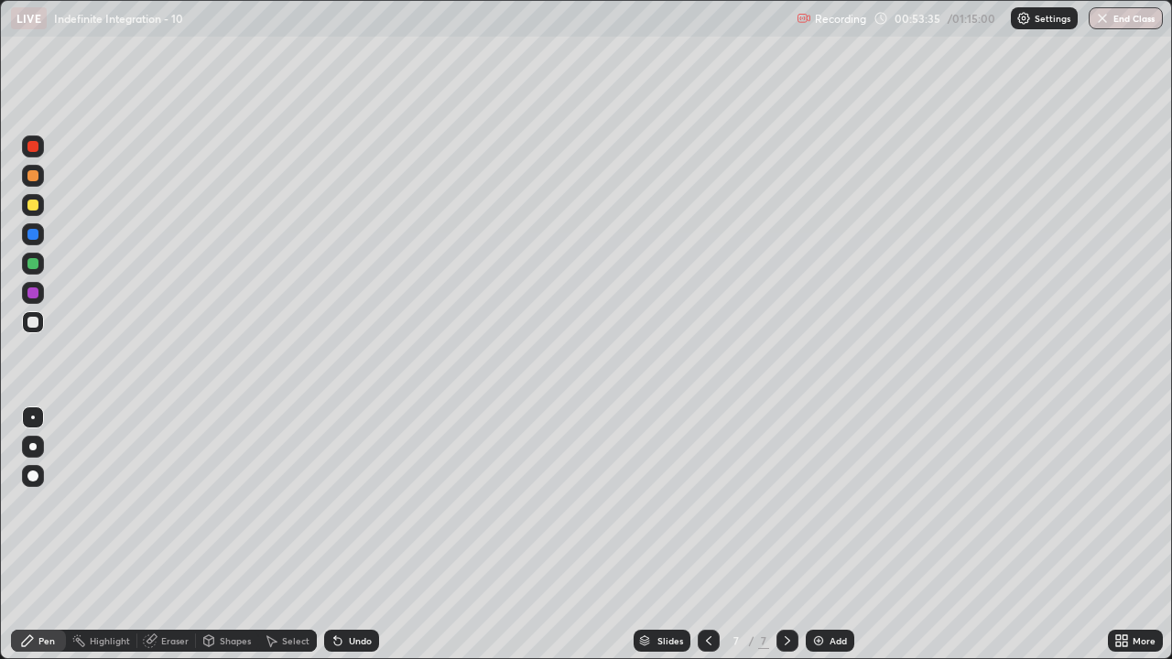
click at [821, 535] on img at bounding box center [818, 641] width 15 height 15
click at [0, 461] on div "Setting up your live class" at bounding box center [586, 329] width 1172 height 659
click at [351, 535] on div "Undo" at bounding box center [351, 641] width 55 height 22
click at [354, 535] on div "Undo" at bounding box center [360, 640] width 23 height 9
click at [169, 535] on div "Eraser" at bounding box center [174, 640] width 27 height 9
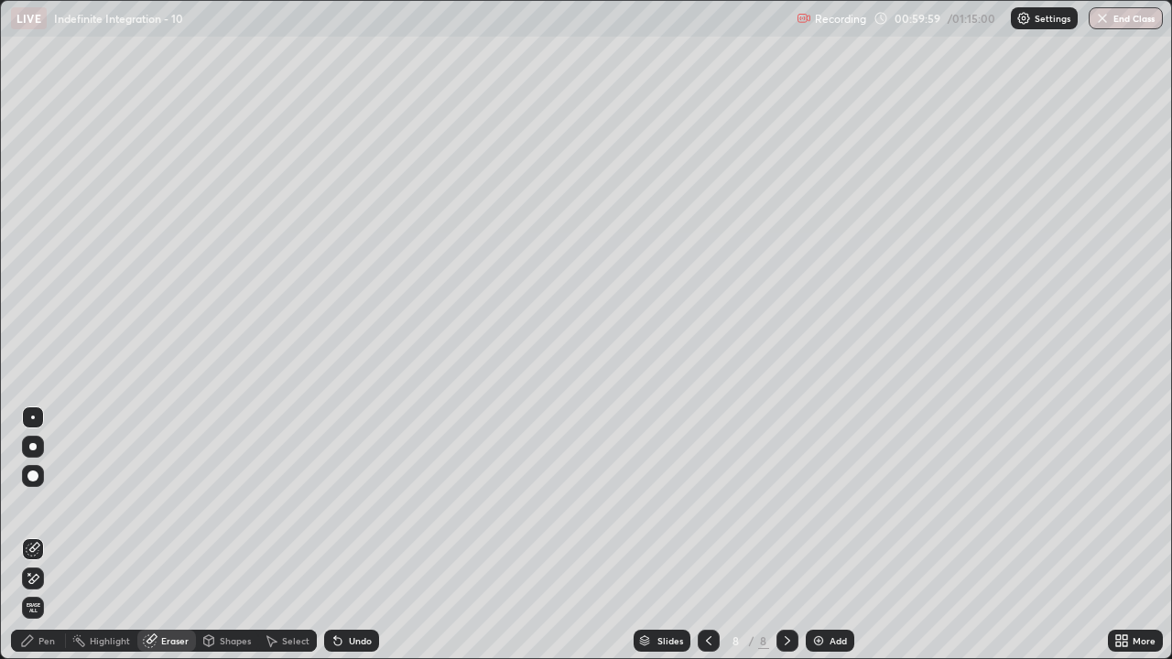
click at [34, 535] on div "Pen" at bounding box center [38, 641] width 55 height 22
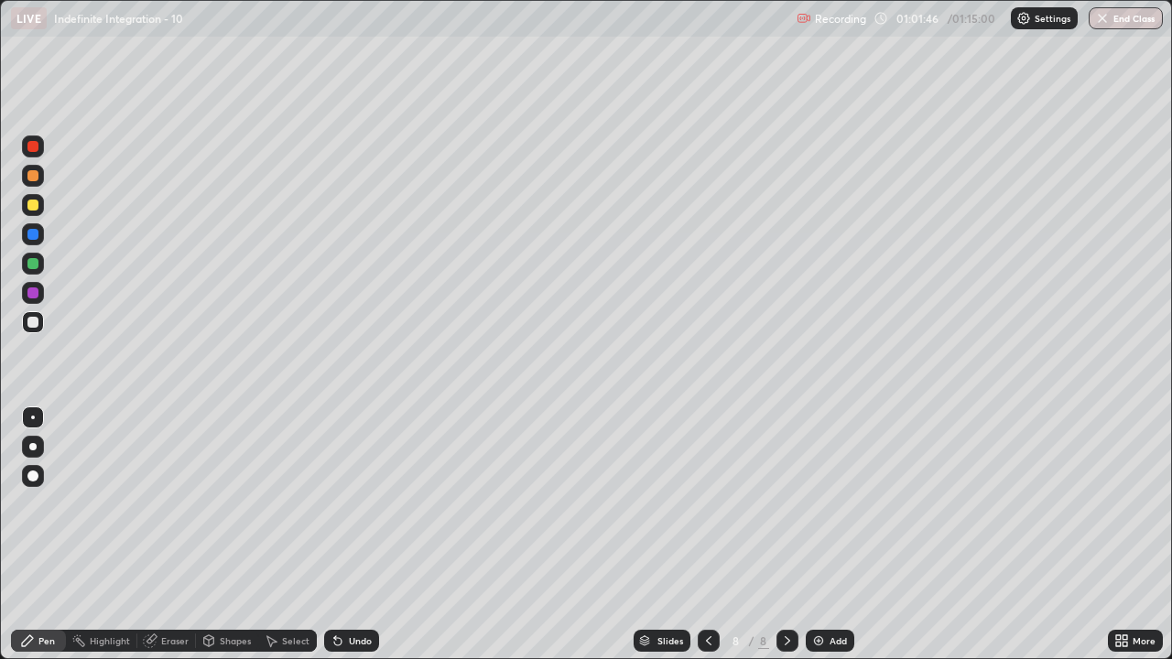
click at [354, 535] on div "Undo" at bounding box center [360, 640] width 23 height 9
click at [352, 535] on div "Undo" at bounding box center [360, 640] width 23 height 9
click at [165, 535] on div "Eraser" at bounding box center [174, 640] width 27 height 9
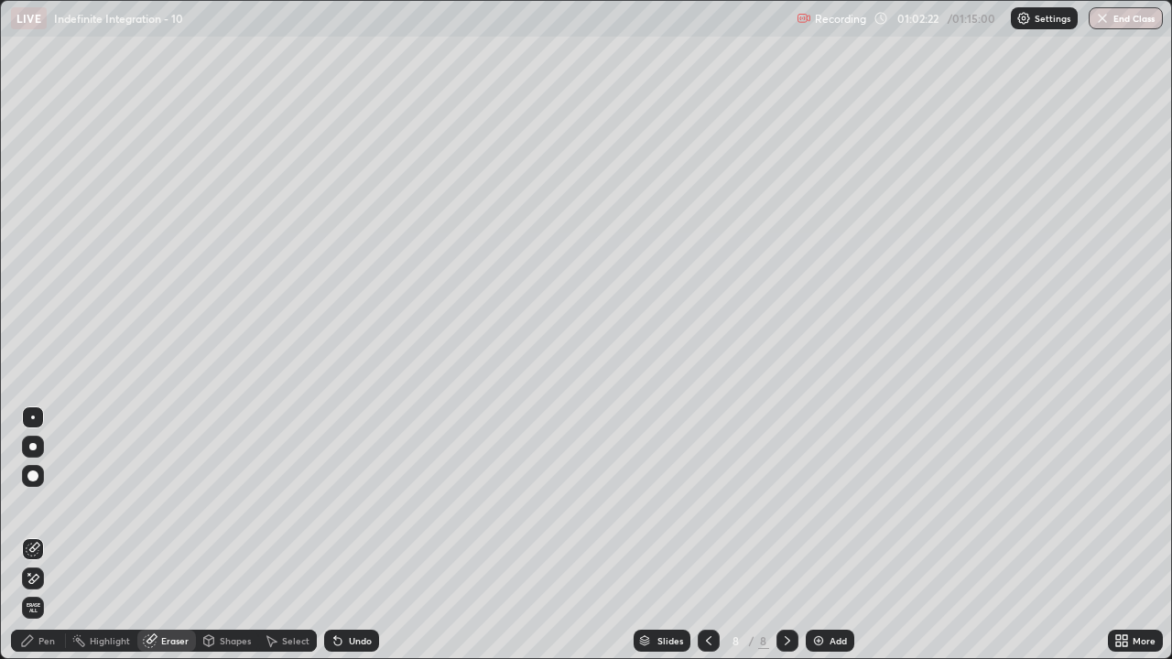
click at [45, 535] on div "Pen" at bounding box center [38, 641] width 55 height 22
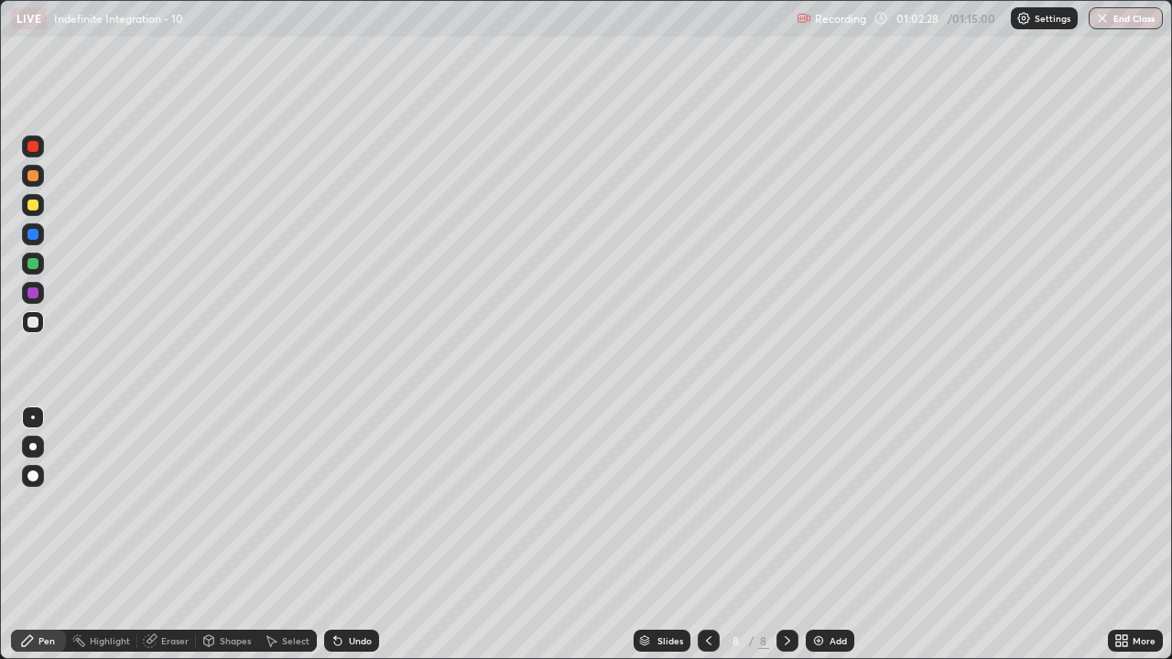
click at [350, 535] on div "Undo" at bounding box center [360, 640] width 23 height 9
click at [342, 535] on icon at bounding box center [338, 641] width 15 height 15
click at [349, 535] on div "Undo" at bounding box center [360, 640] width 23 height 9
click at [359, 535] on div "Undo" at bounding box center [360, 640] width 23 height 9
click at [360, 535] on div "Undo" at bounding box center [360, 640] width 23 height 9
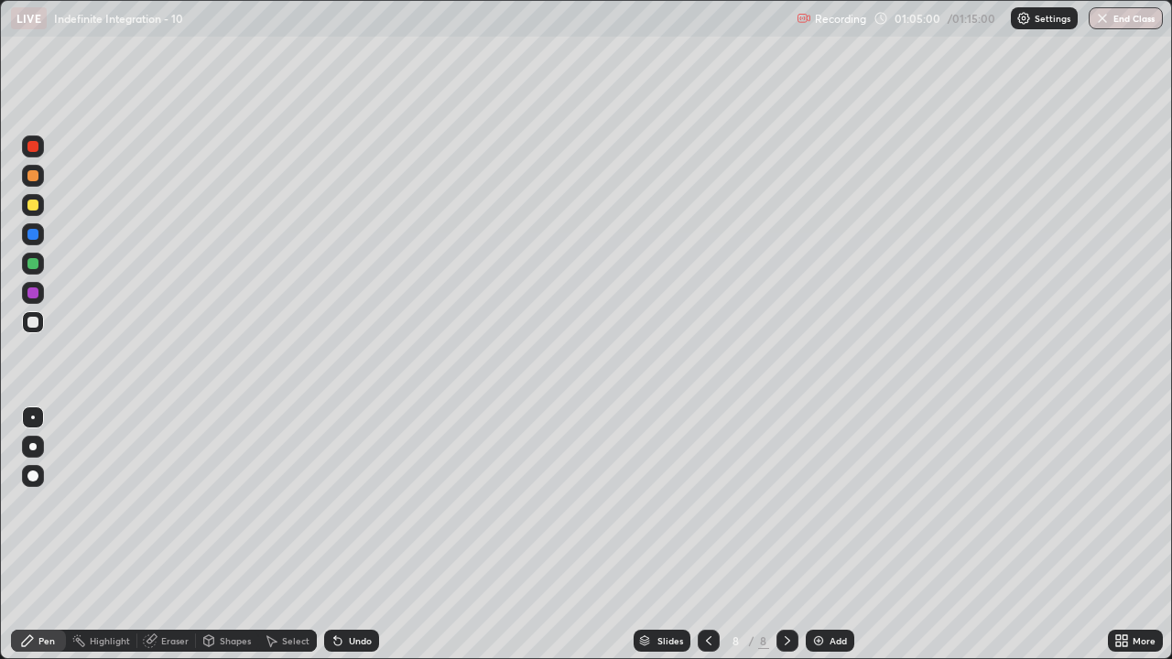
click at [352, 535] on div "Undo" at bounding box center [360, 640] width 23 height 9
click at [168, 535] on div "Eraser" at bounding box center [174, 640] width 27 height 9
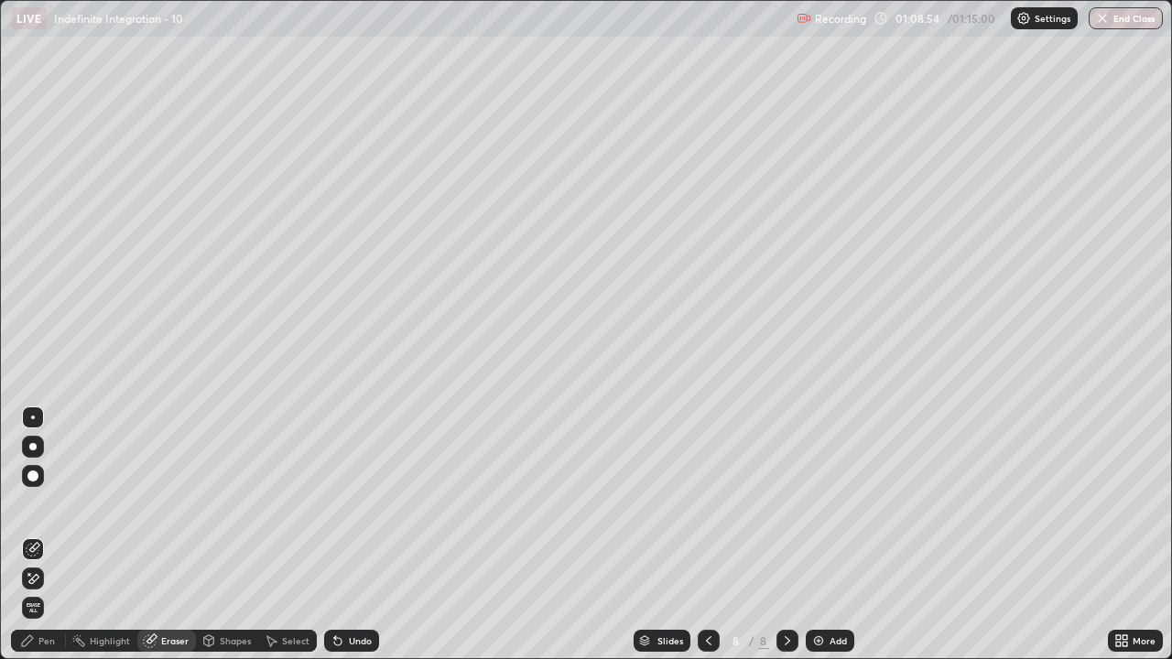
click at [42, 535] on div "Pen" at bounding box center [46, 640] width 16 height 9
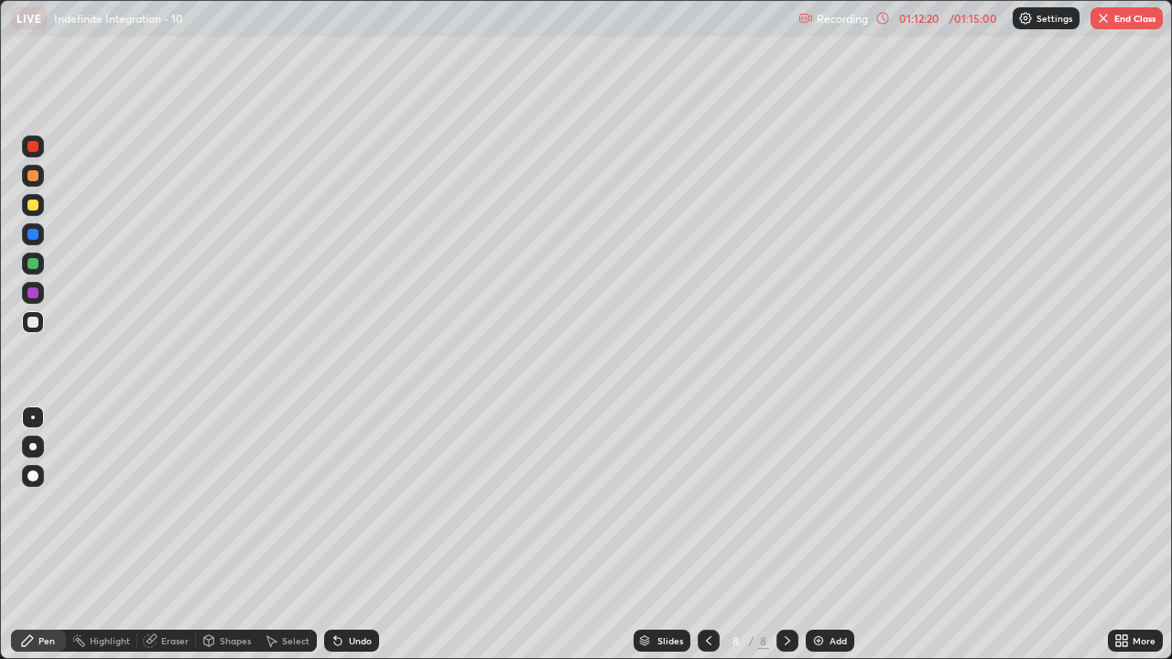
click at [815, 535] on img at bounding box center [818, 641] width 15 height 15
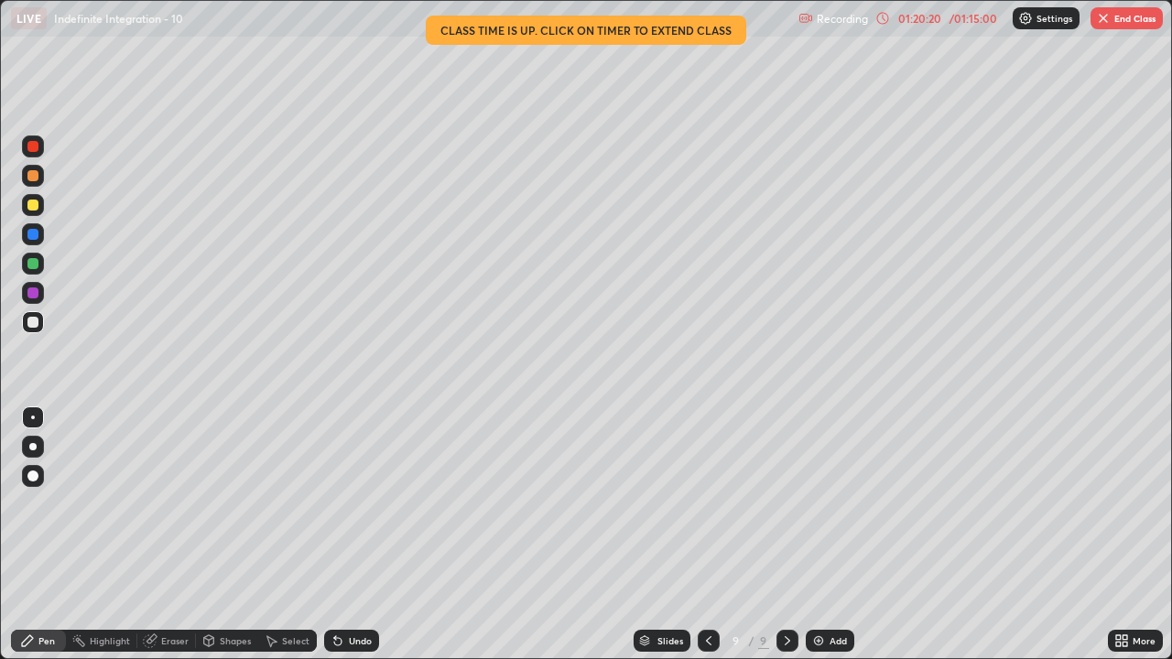
click at [1110, 22] on img "button" at bounding box center [1103, 18] width 15 height 15
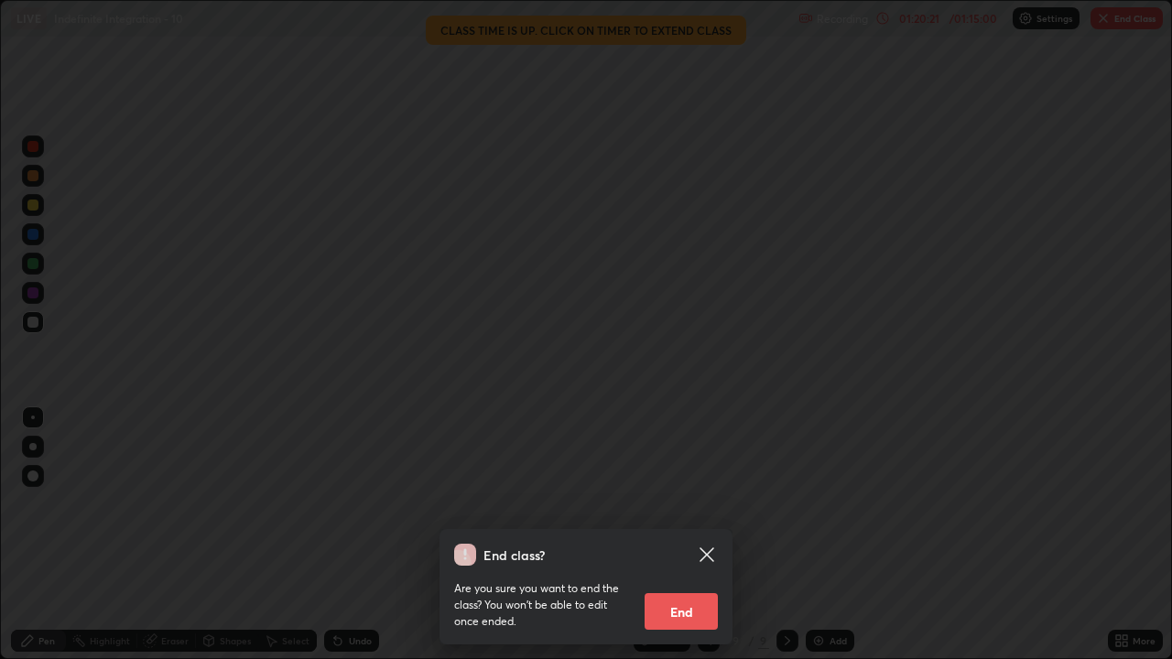
click at [699, 535] on button "End" at bounding box center [681, 611] width 73 height 37
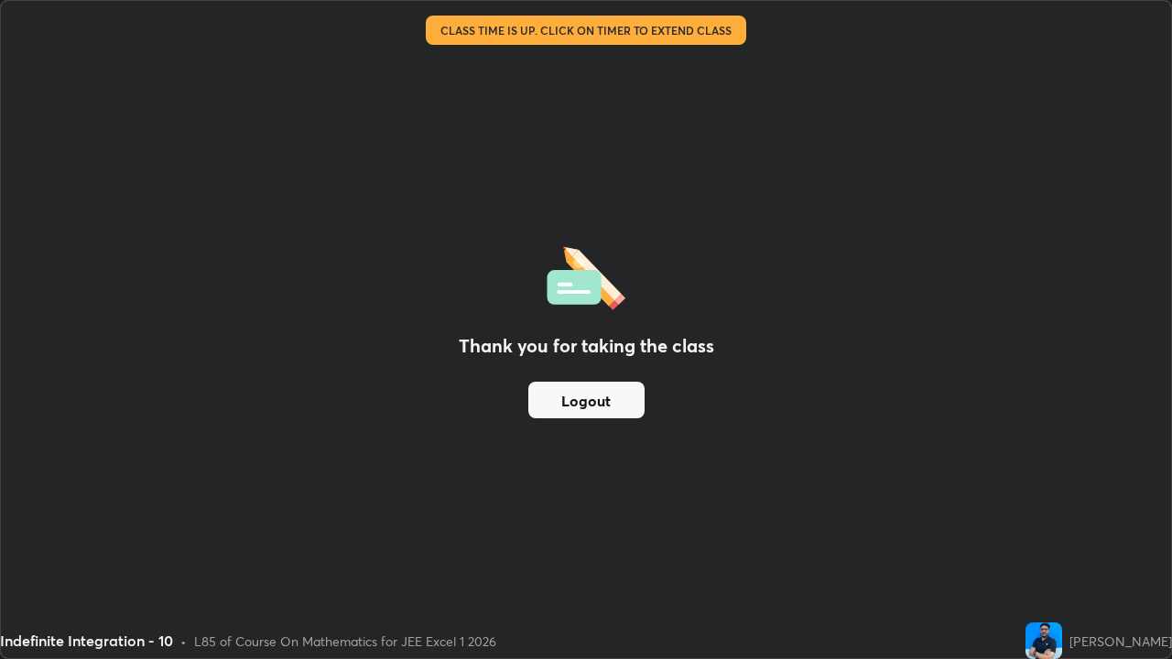
click at [611, 400] on button "Logout" at bounding box center [586, 400] width 116 height 37
